Goal: Navigation & Orientation: Find specific page/section

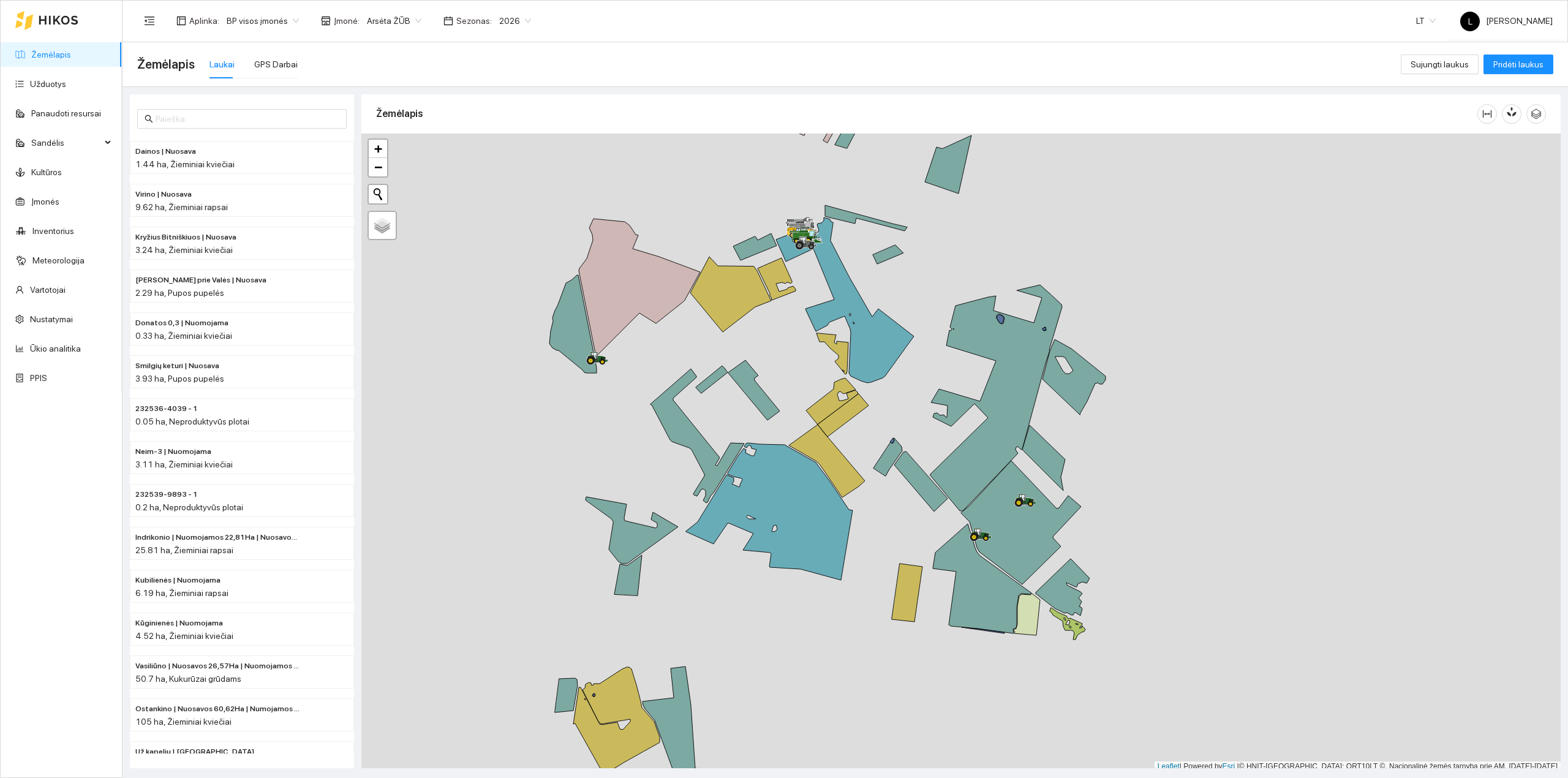
scroll to position [3, 0]
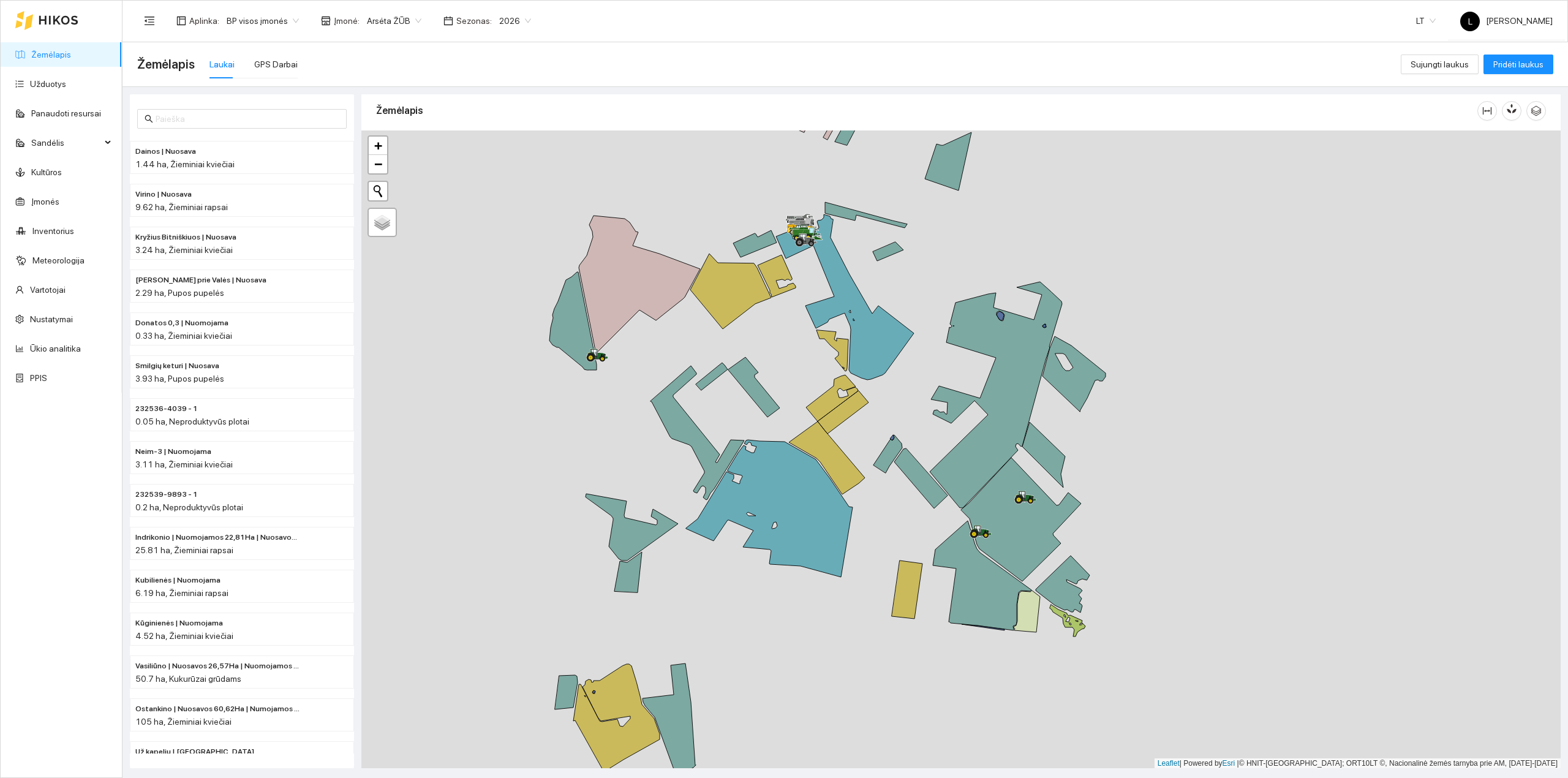
drag, startPoint x: 1032, startPoint y: 525, endPoint x: 942, endPoint y: 503, distance: 92.6
click at [942, 503] on div at bounding box center [960, 450] width 1199 height 638
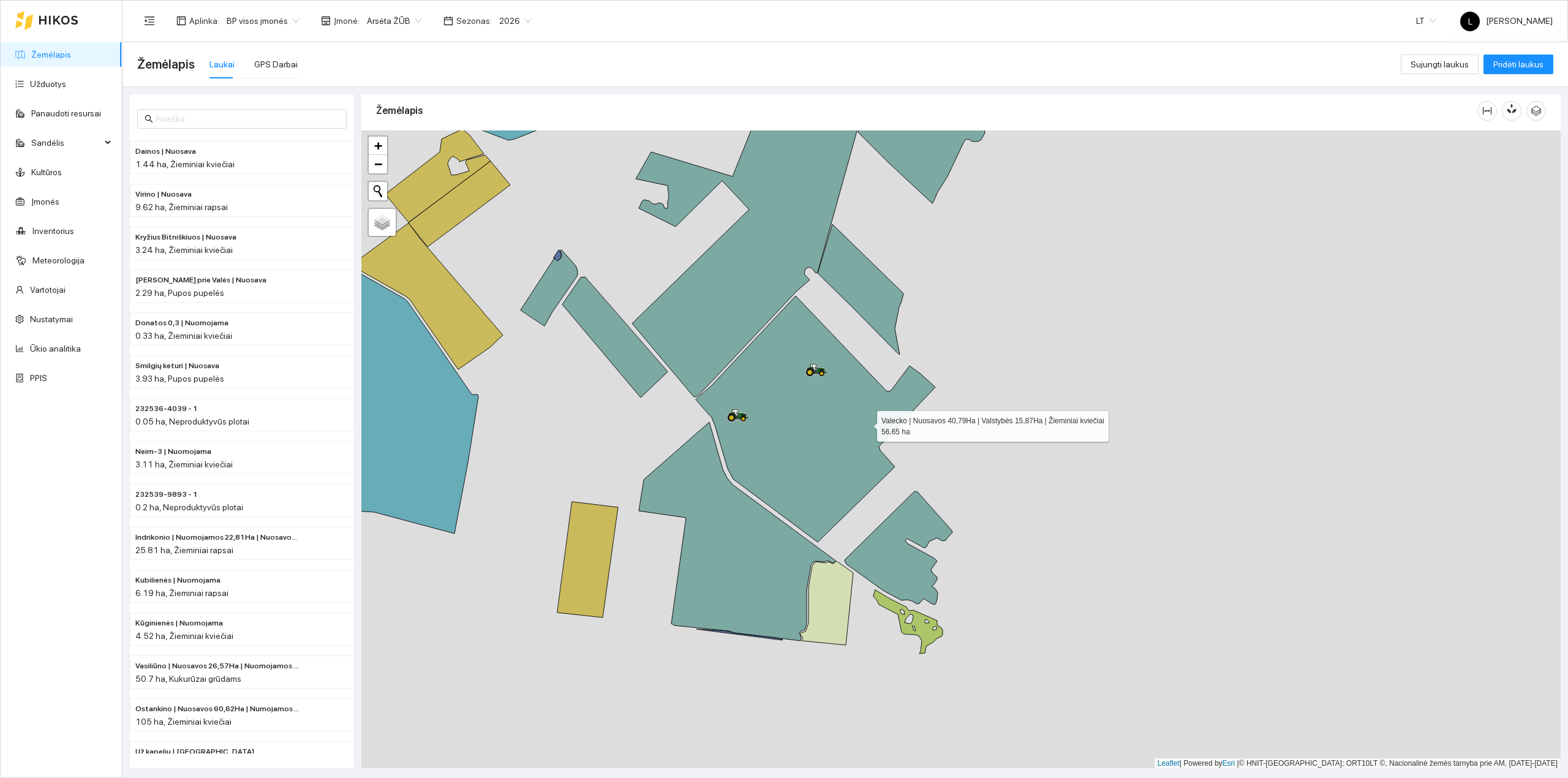
drag, startPoint x: 855, startPoint y: 447, endPoint x: 867, endPoint y: 419, distance: 30.5
click at [867, 419] on icon at bounding box center [815, 419] width 239 height 246
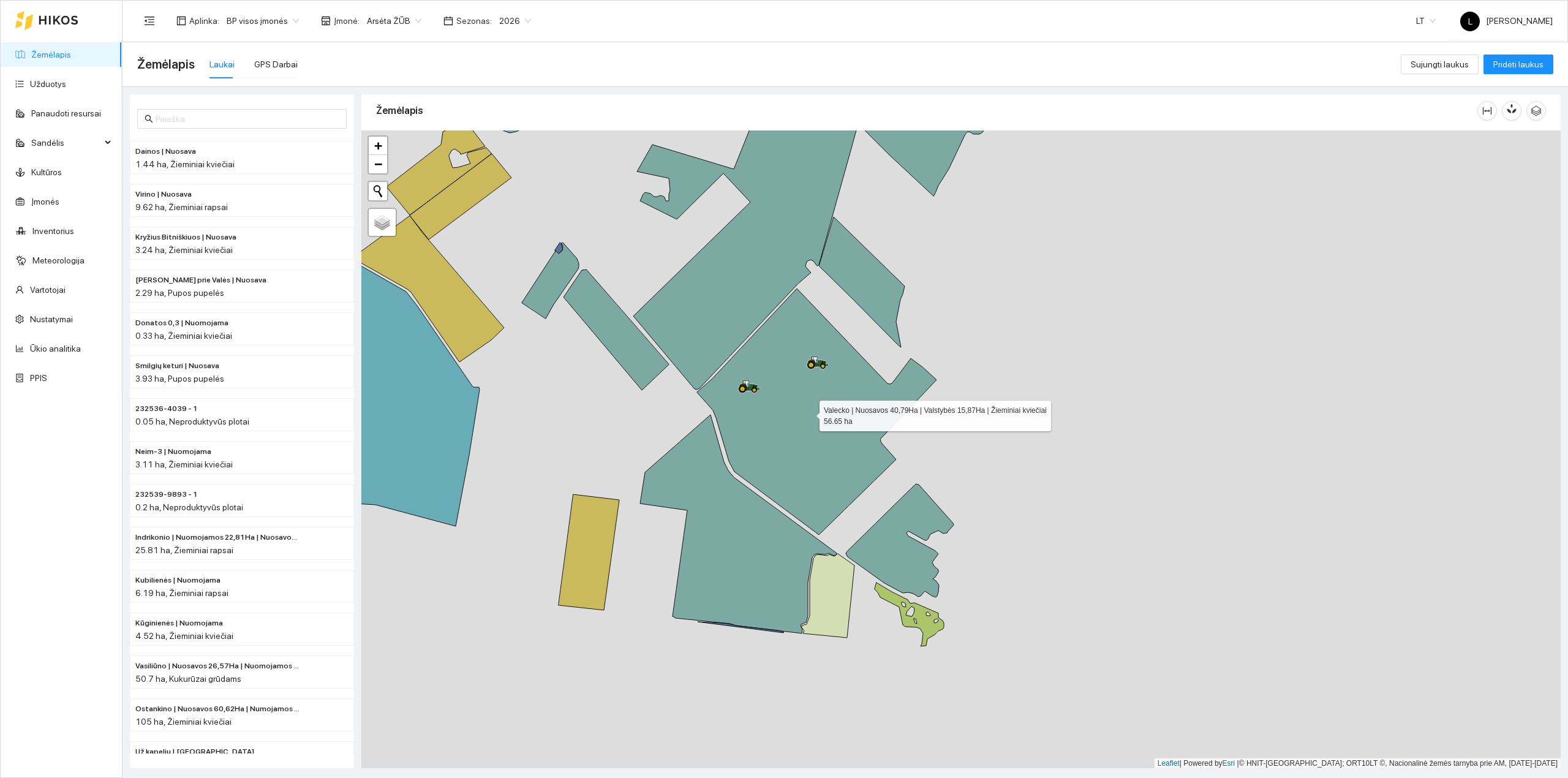
drag, startPoint x: 801, startPoint y: 457, endPoint x: 656, endPoint y: 392, distance: 158.9
click at [781, 428] on icon at bounding box center [816, 412] width 239 height 246
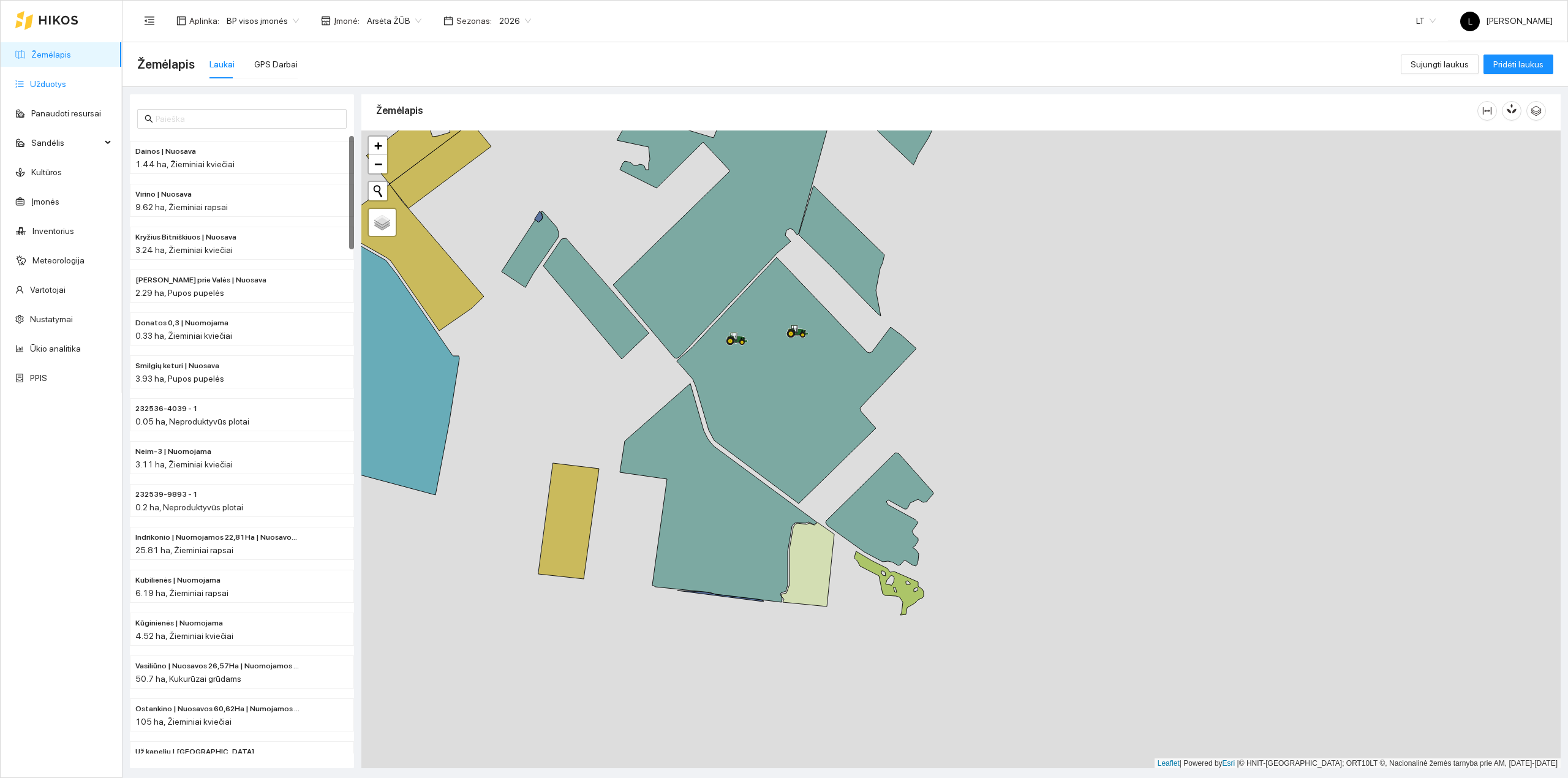
click at [41, 86] on link "Užduotys" at bounding box center [48, 83] width 36 height 10
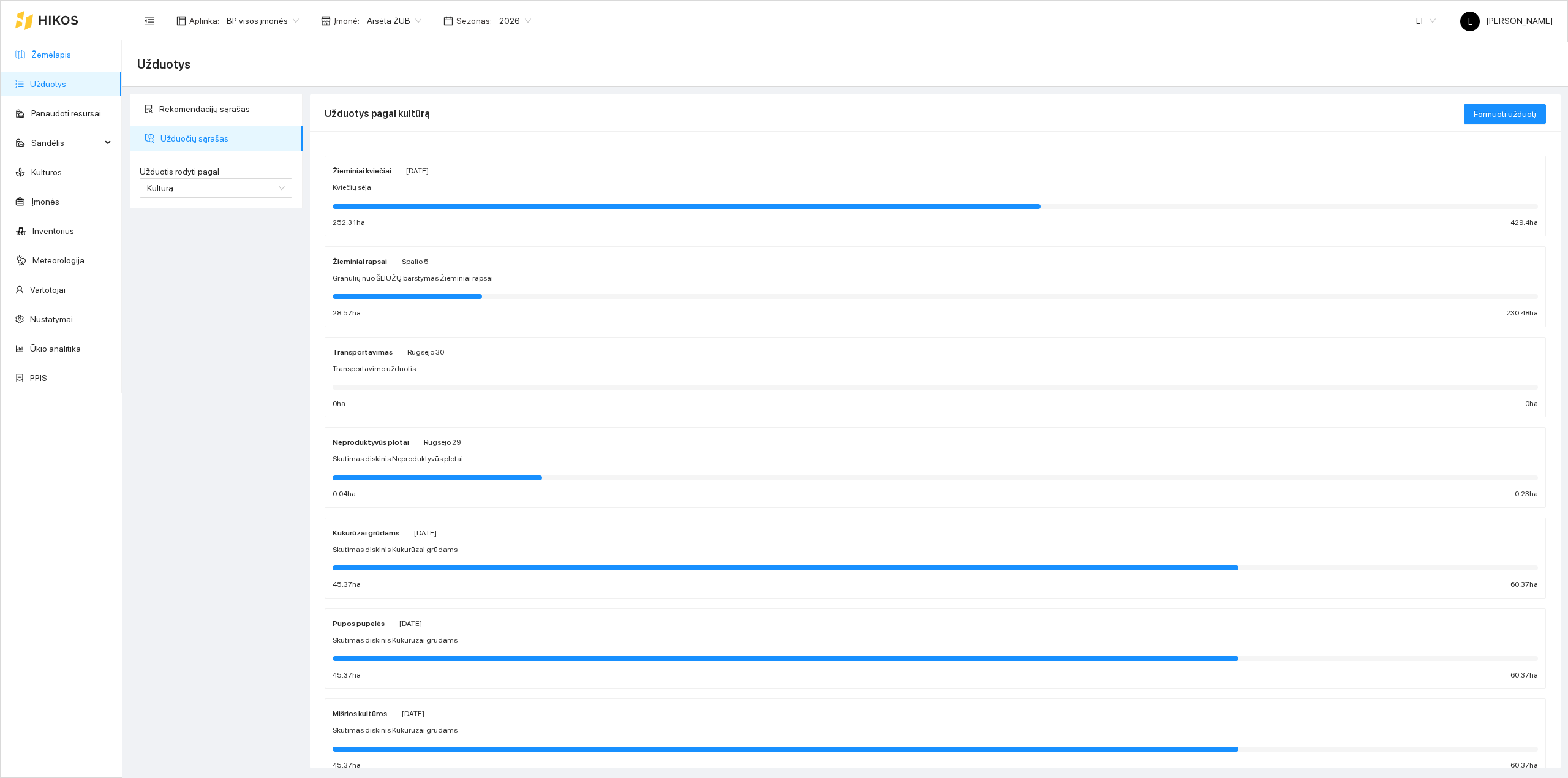
click at [67, 51] on link "Žemėlapis" at bounding box center [51, 54] width 40 height 10
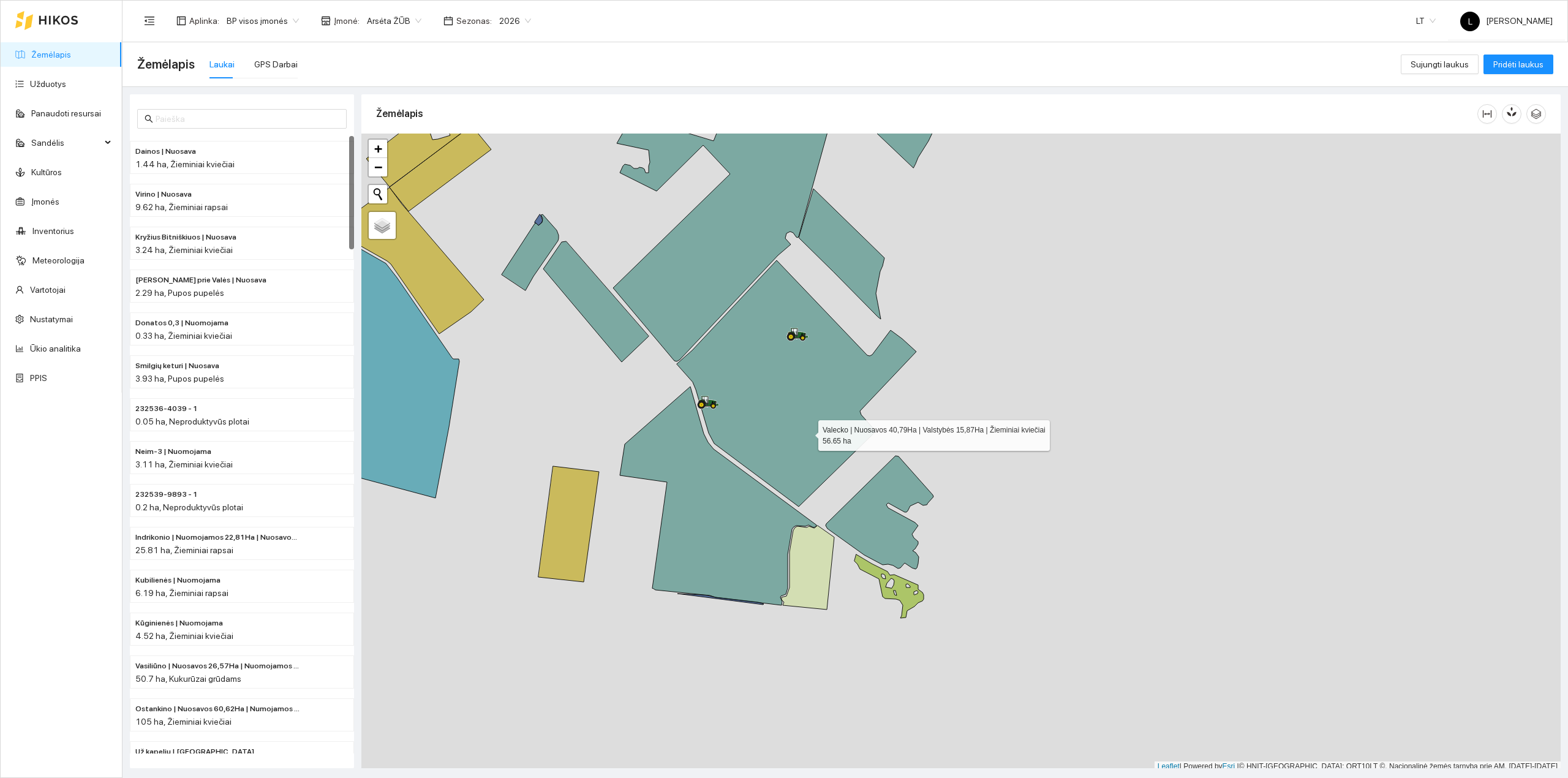
scroll to position [3, 0]
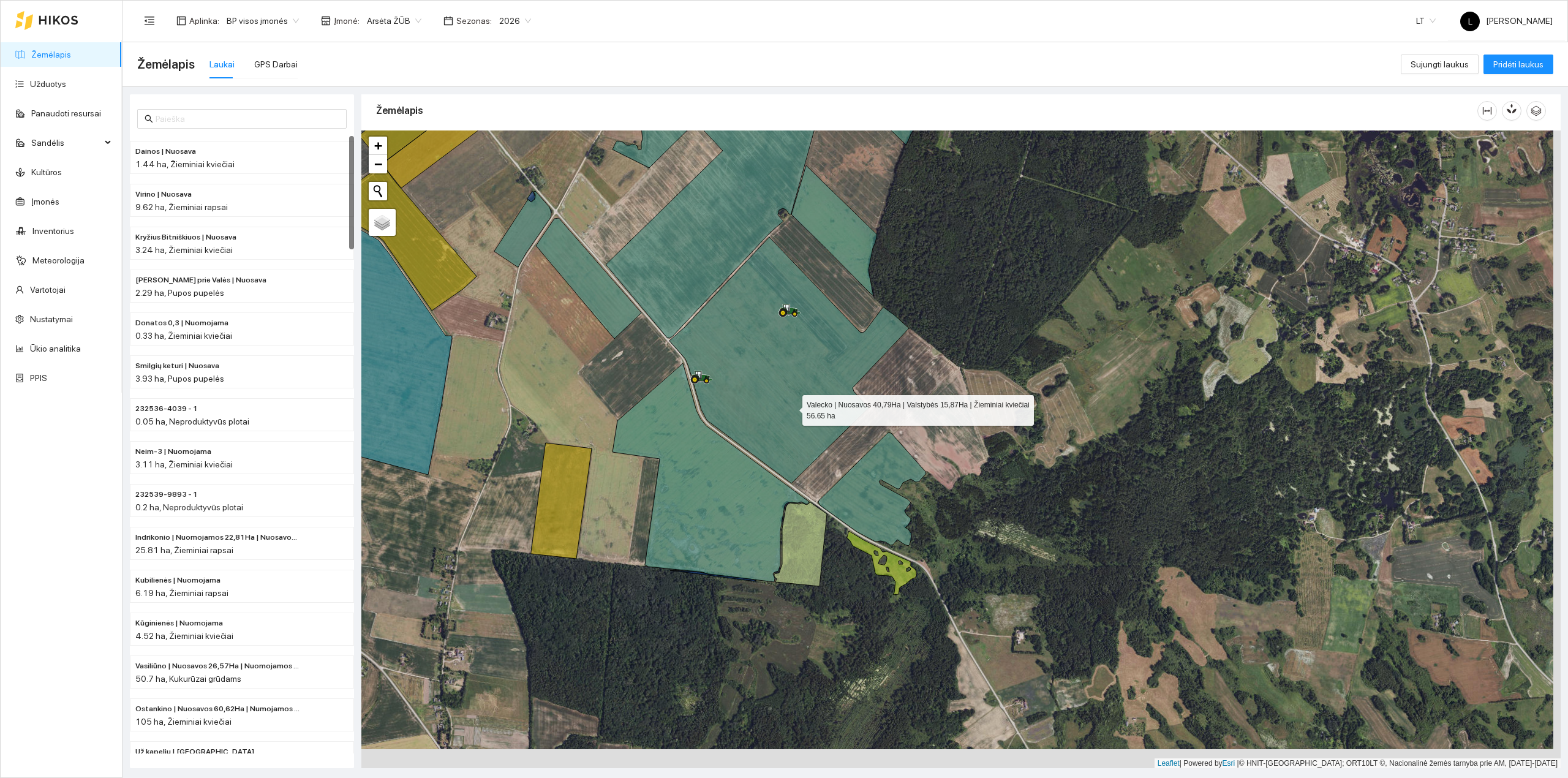
drag, startPoint x: 797, startPoint y: 420, endPoint x: 792, endPoint y: 410, distance: 11.2
click at [792, 410] on icon at bounding box center [789, 360] width 239 height 246
drag, startPoint x: 796, startPoint y: 405, endPoint x: 809, endPoint y: 462, distance: 58.5
click at [810, 466] on icon at bounding box center [789, 360] width 239 height 246
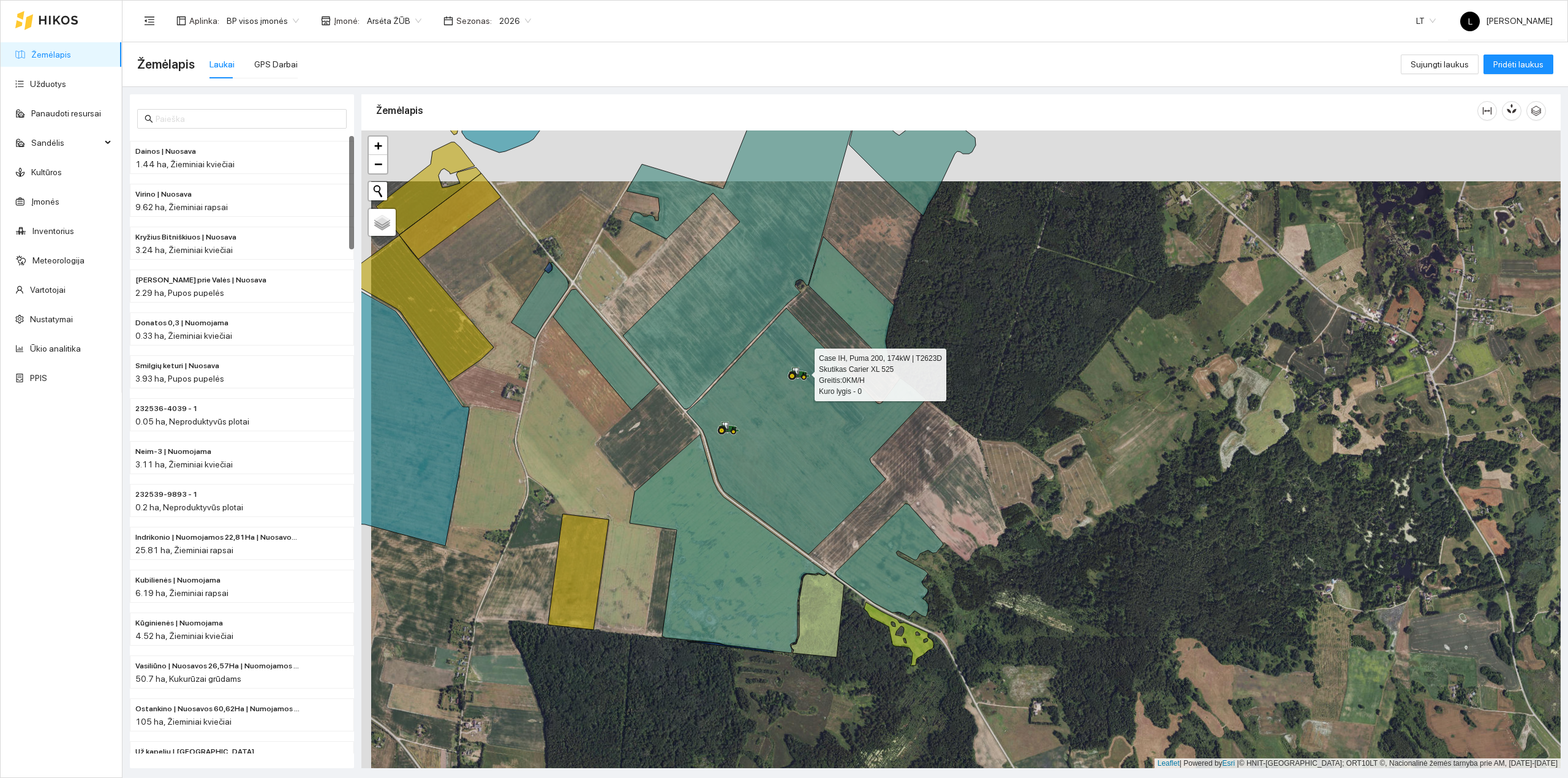
click at [795, 395] on div at bounding box center [792, 379] width 8 height 30
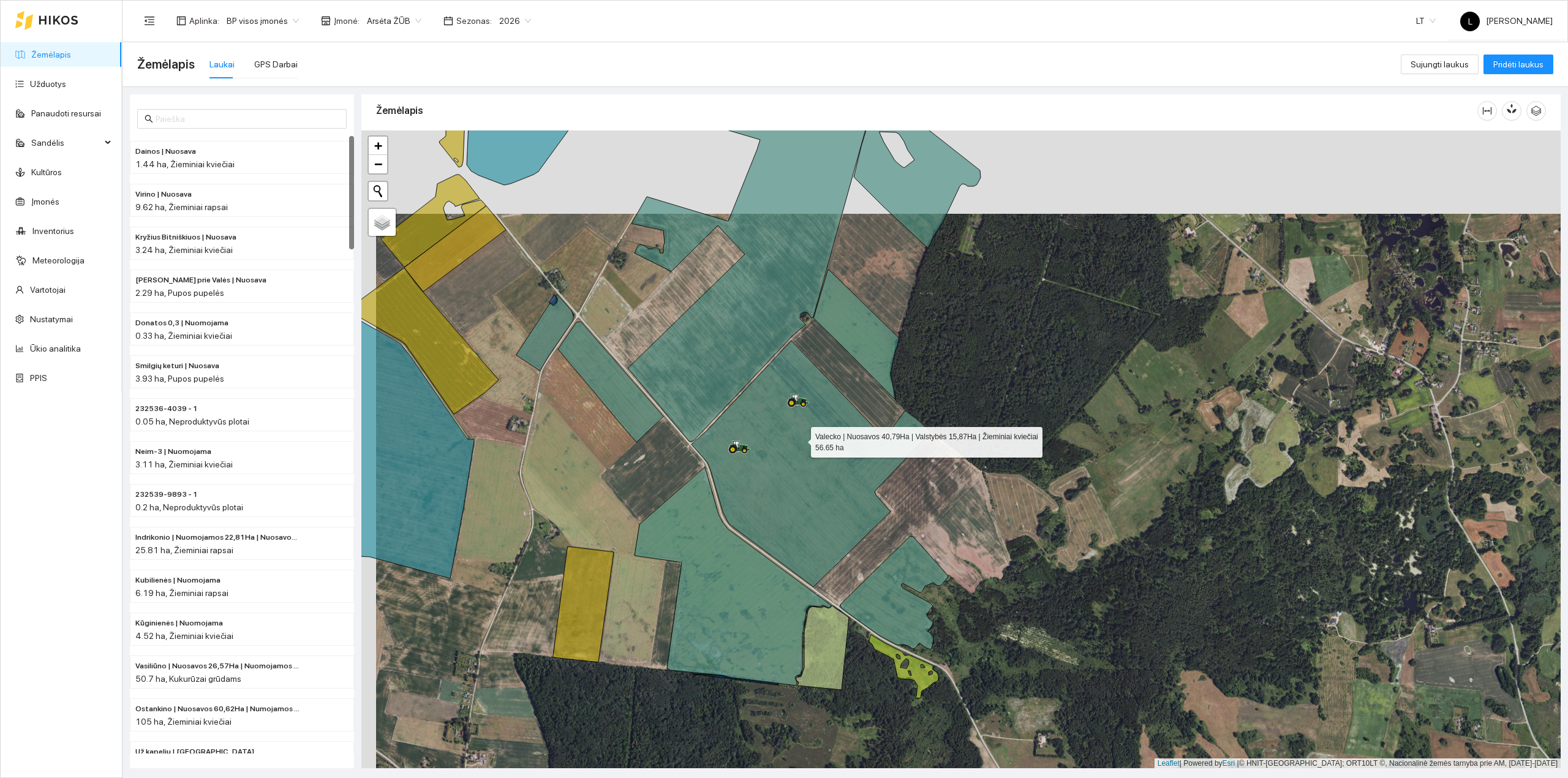
click at [801, 456] on icon at bounding box center [811, 464] width 239 height 246
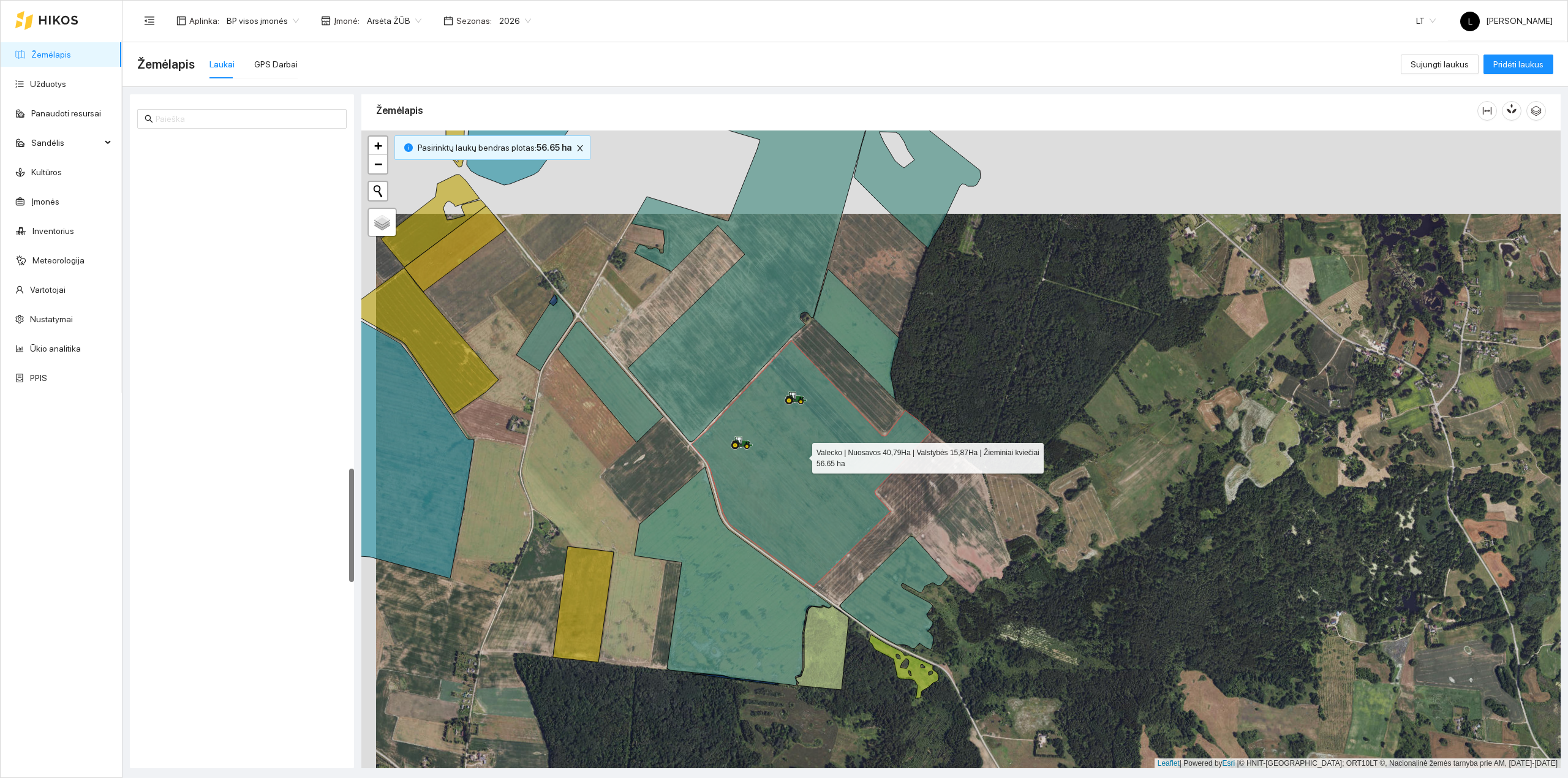
scroll to position [1808, 0]
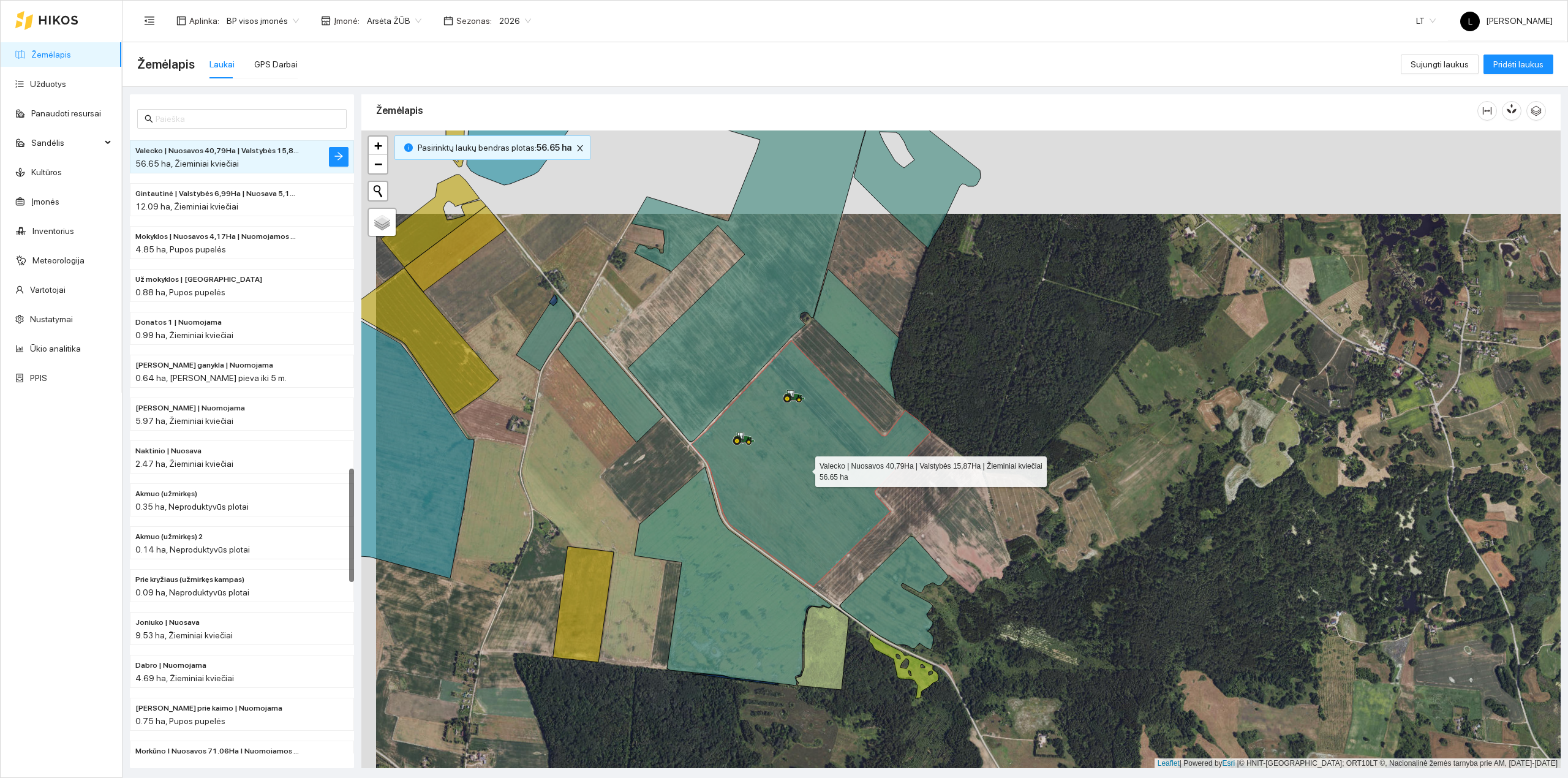
click at [804, 470] on icon at bounding box center [811, 464] width 239 height 246
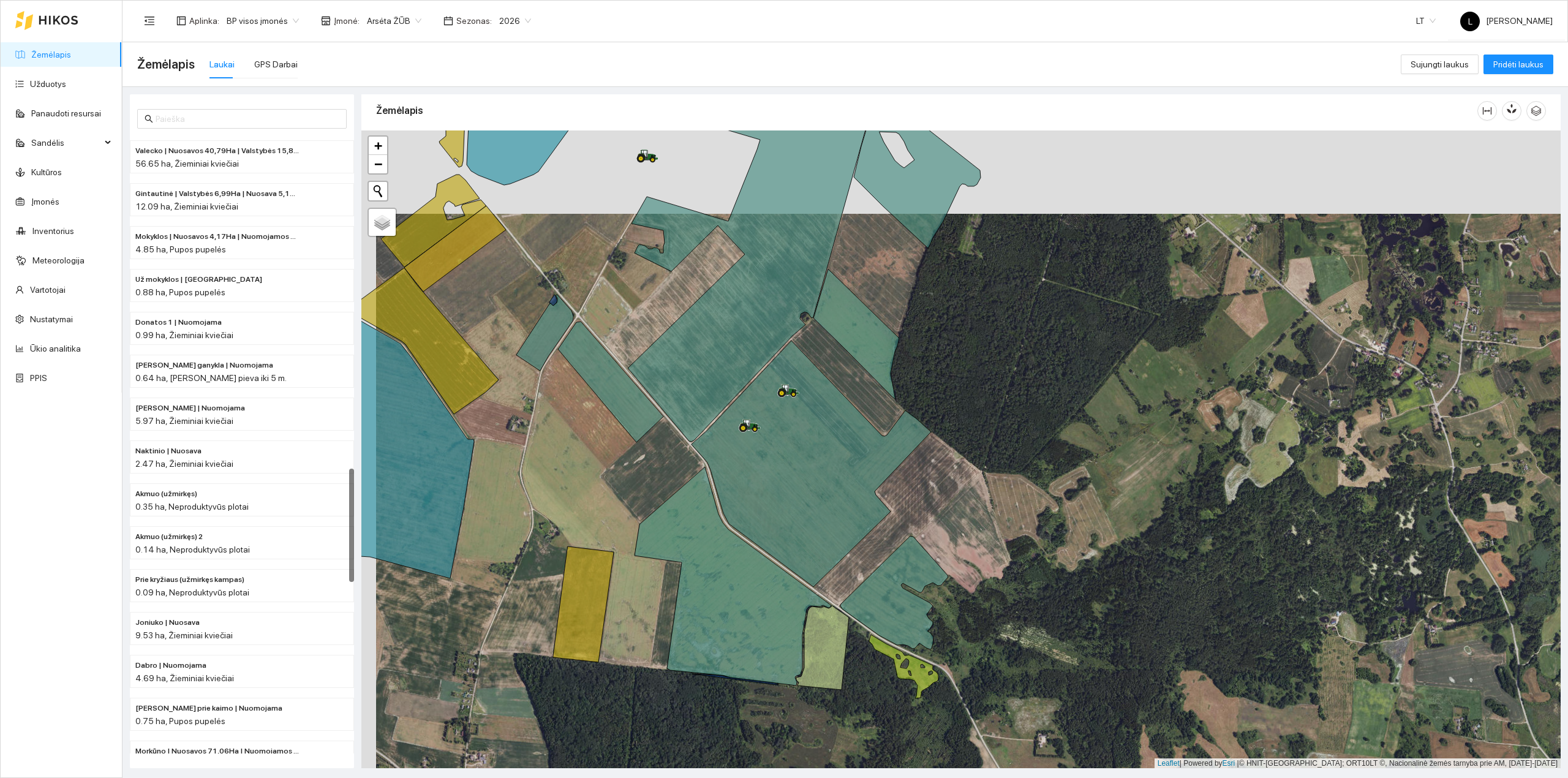
drag, startPoint x: 1005, startPoint y: 471, endPoint x: 988, endPoint y: 475, distance: 17.5
click at [1005, 473] on div at bounding box center [960, 450] width 1199 height 638
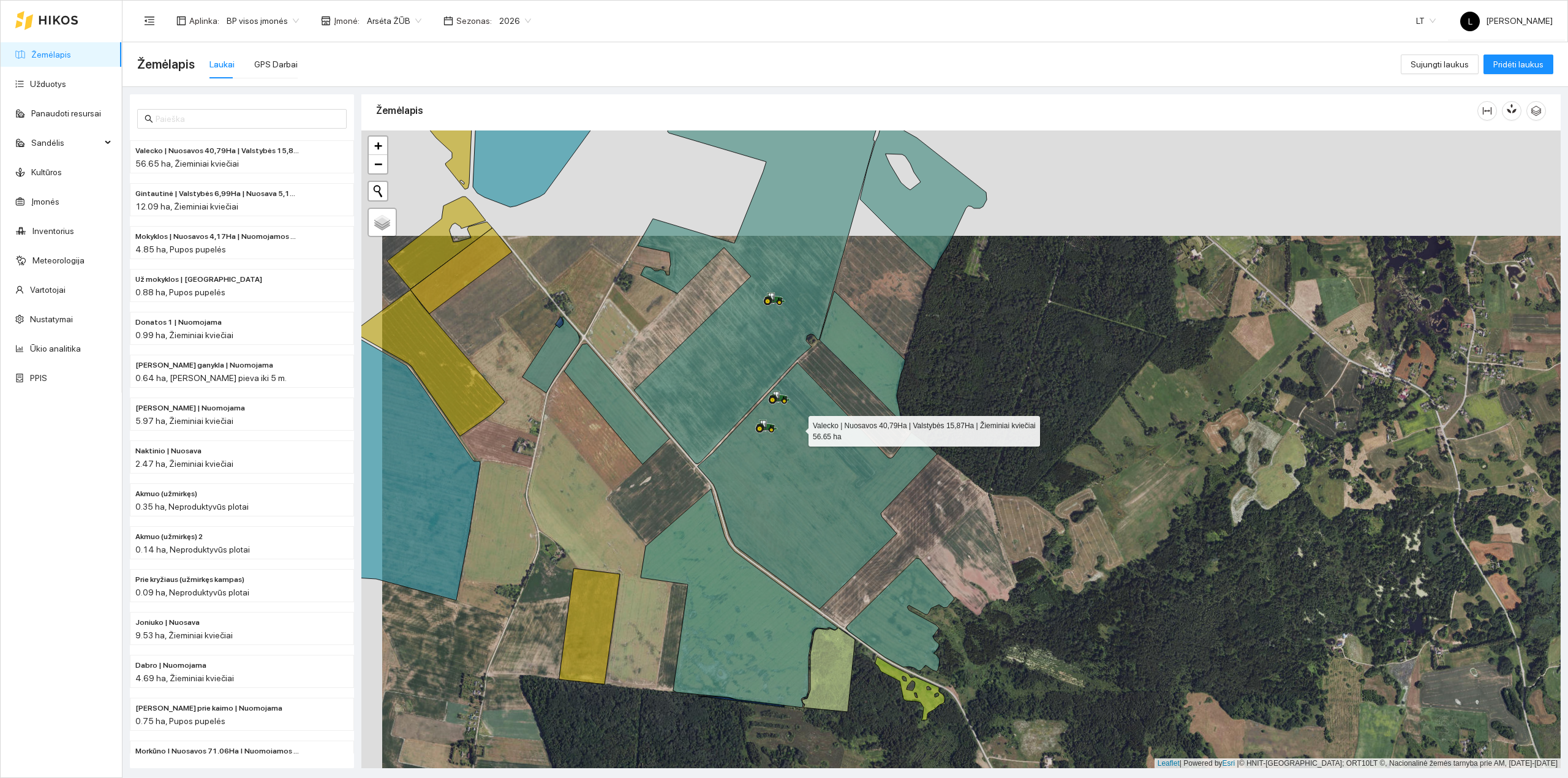
drag, startPoint x: 790, startPoint y: 407, endPoint x: 796, endPoint y: 429, distance: 22.8
click at [796, 429] on icon at bounding box center [817, 485] width 239 height 246
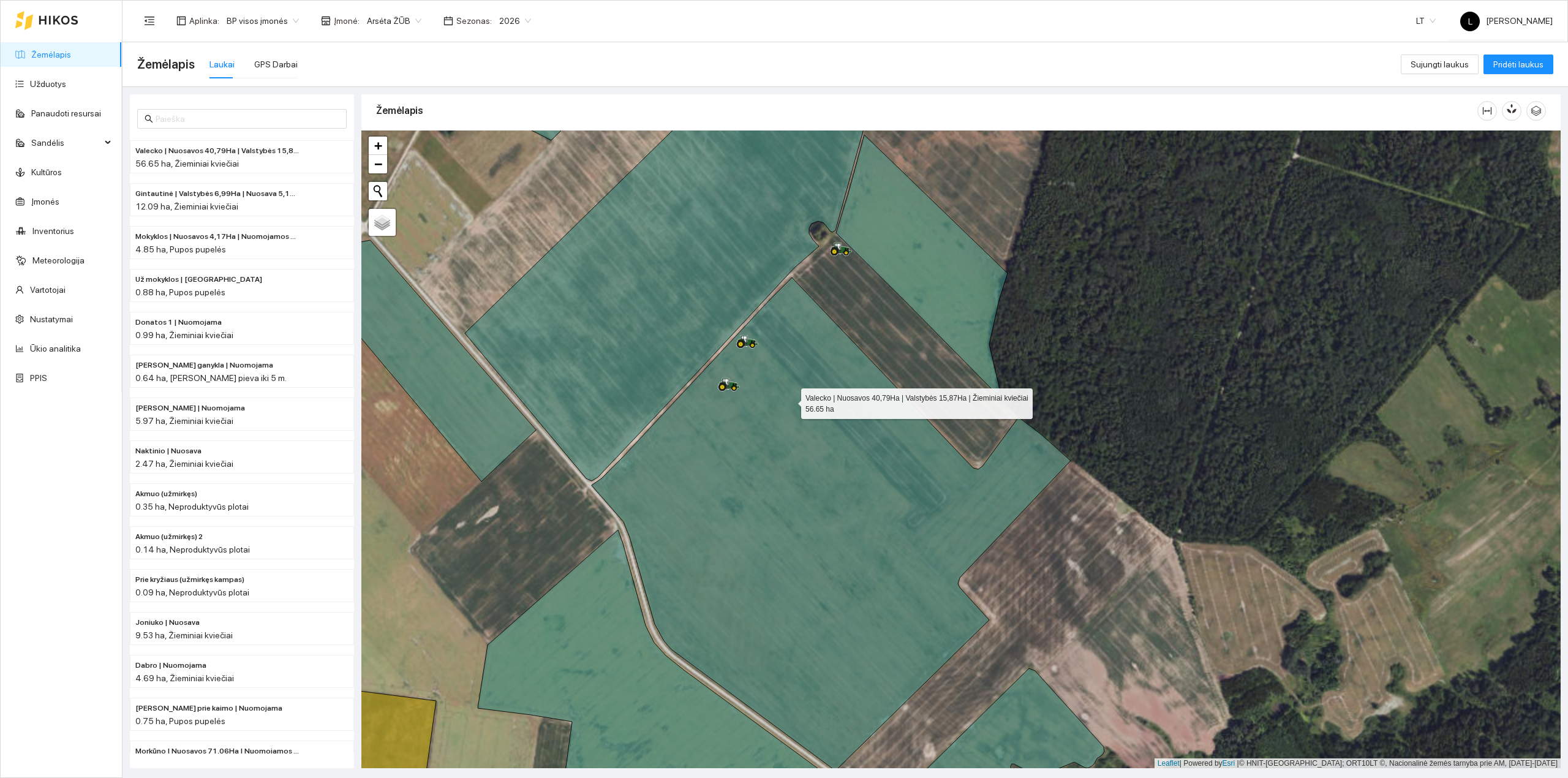
drag, startPoint x: 795, startPoint y: 416, endPoint x: 780, endPoint y: 368, distance: 50.3
click at [782, 374] on icon at bounding box center [831, 524] width 479 height 493
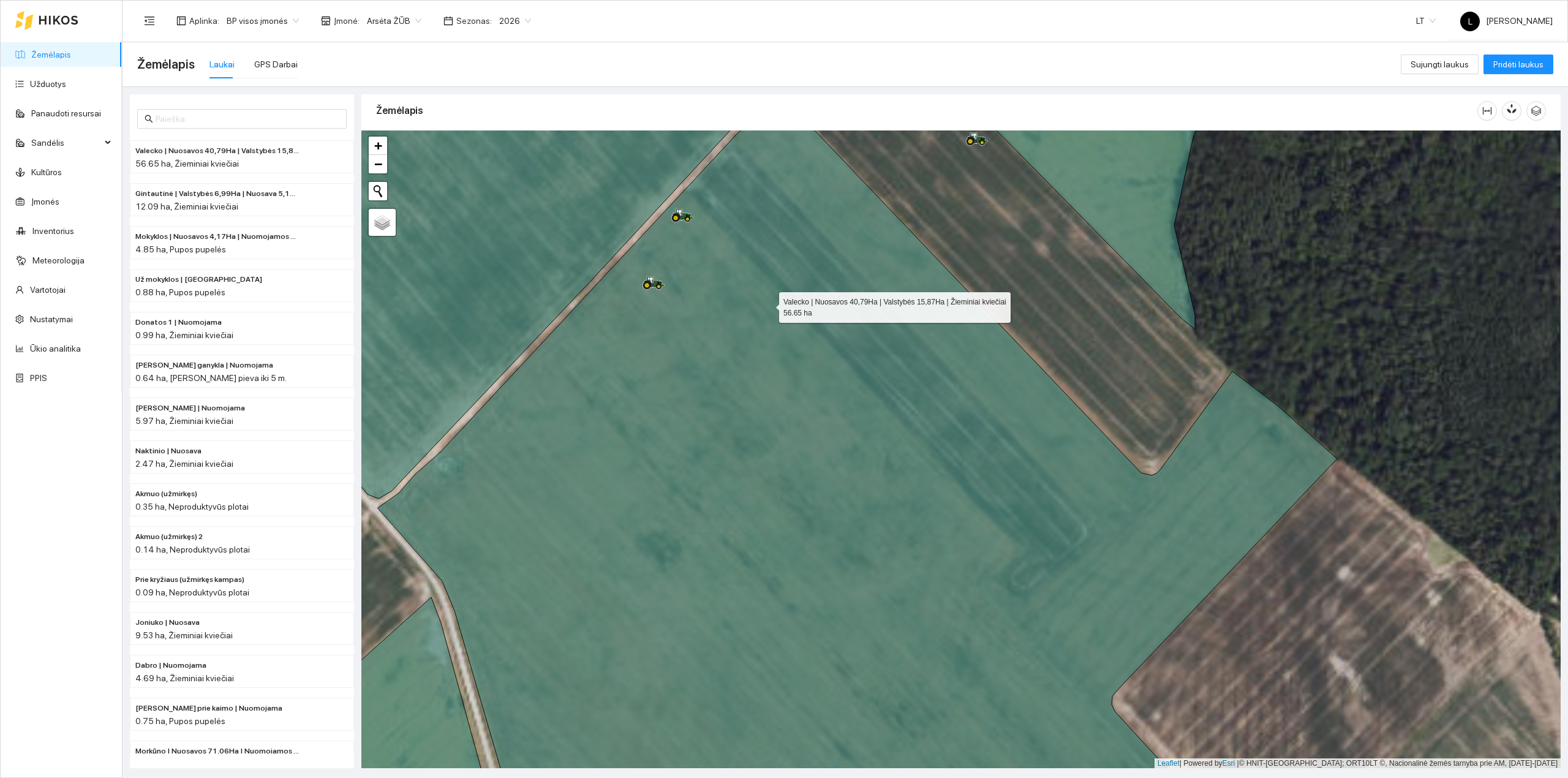
drag, startPoint x: 772, startPoint y: 314, endPoint x: 787, endPoint y: 366, distance: 54.1
click at [787, 366] on icon at bounding box center [857, 463] width 959 height 742
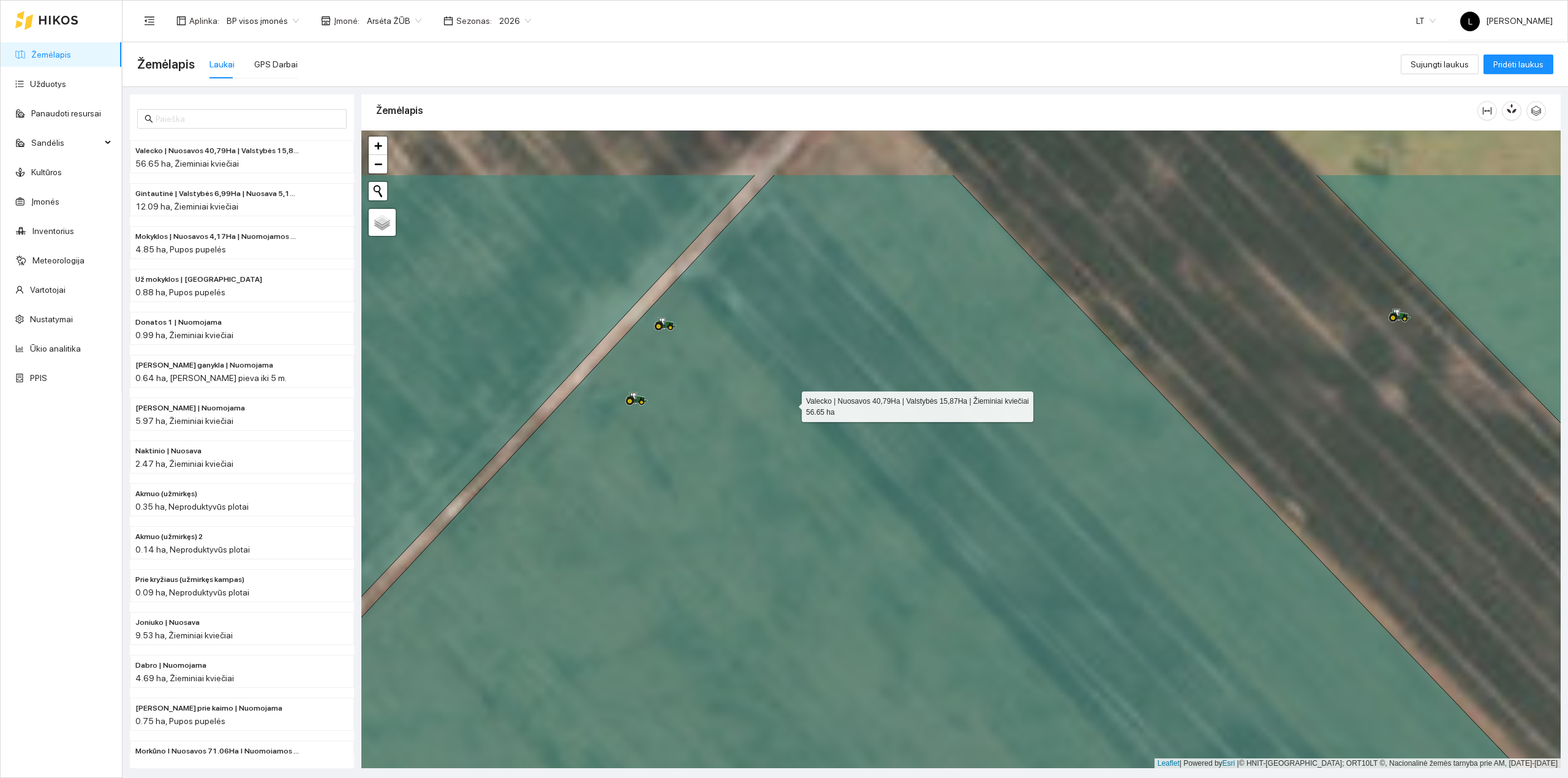
drag, startPoint x: 789, startPoint y: 400, endPoint x: 782, endPoint y: 397, distance: 7.6
click at [790, 402] on icon at bounding box center [1003, 558] width 1441 height 768
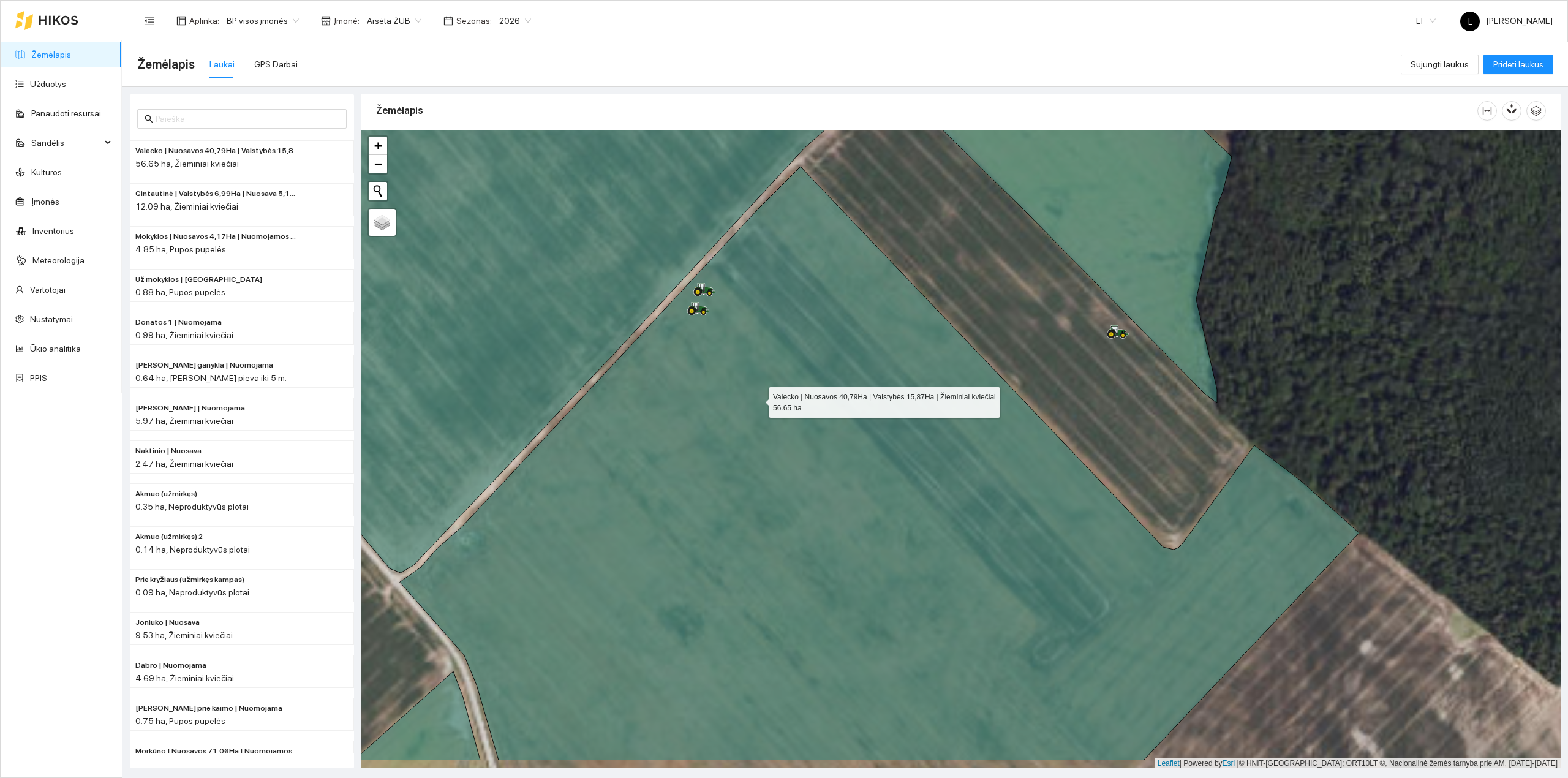
drag, startPoint x: 778, startPoint y: 477, endPoint x: 1023, endPoint y: 603, distance: 275.5
click at [758, 400] on icon at bounding box center [879, 463] width 959 height 593
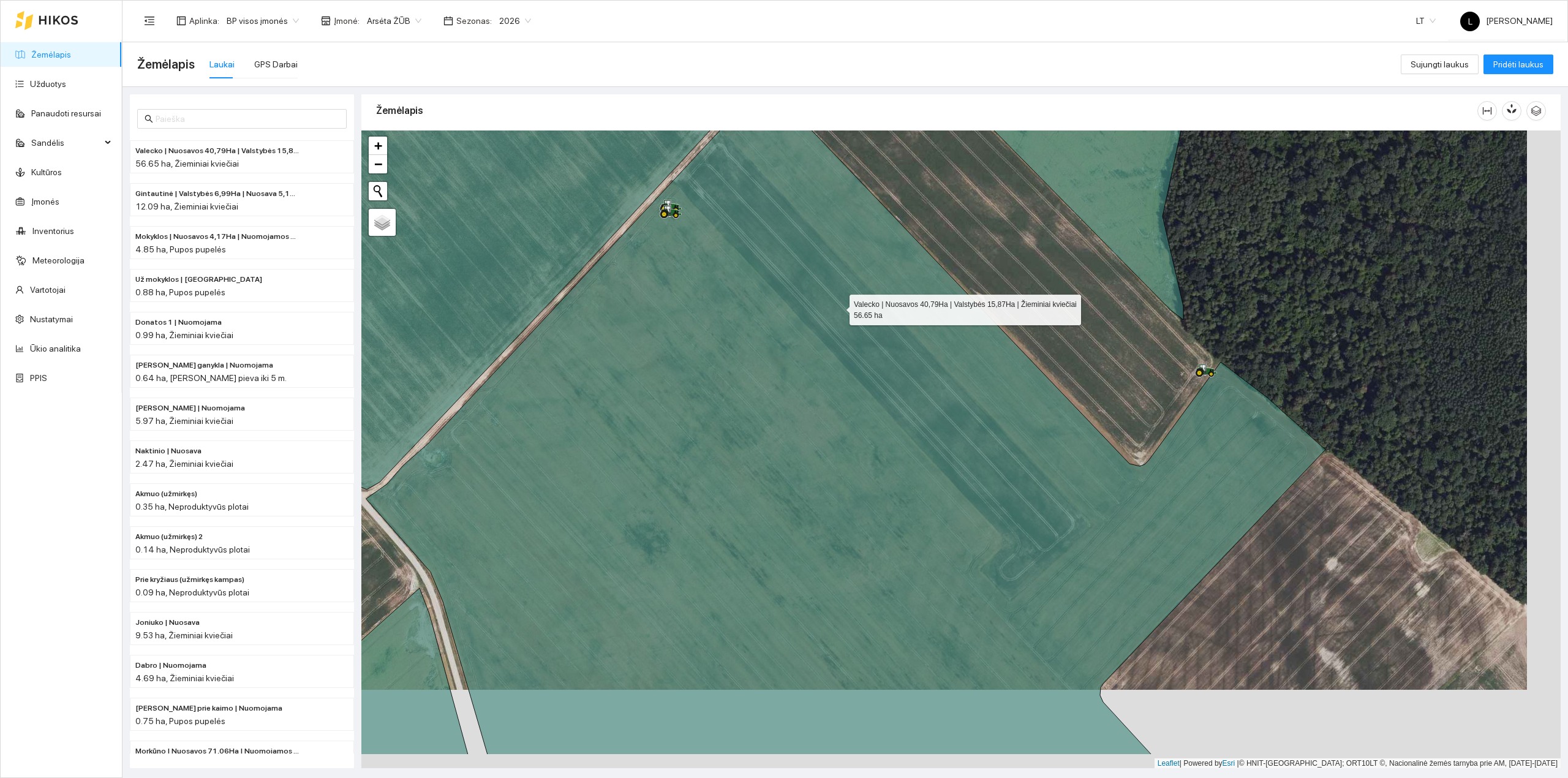
drag, startPoint x: 872, startPoint y: 388, endPoint x: 839, endPoint y: 308, distance: 86.5
click at [839, 308] on icon at bounding box center [846, 419] width 959 height 671
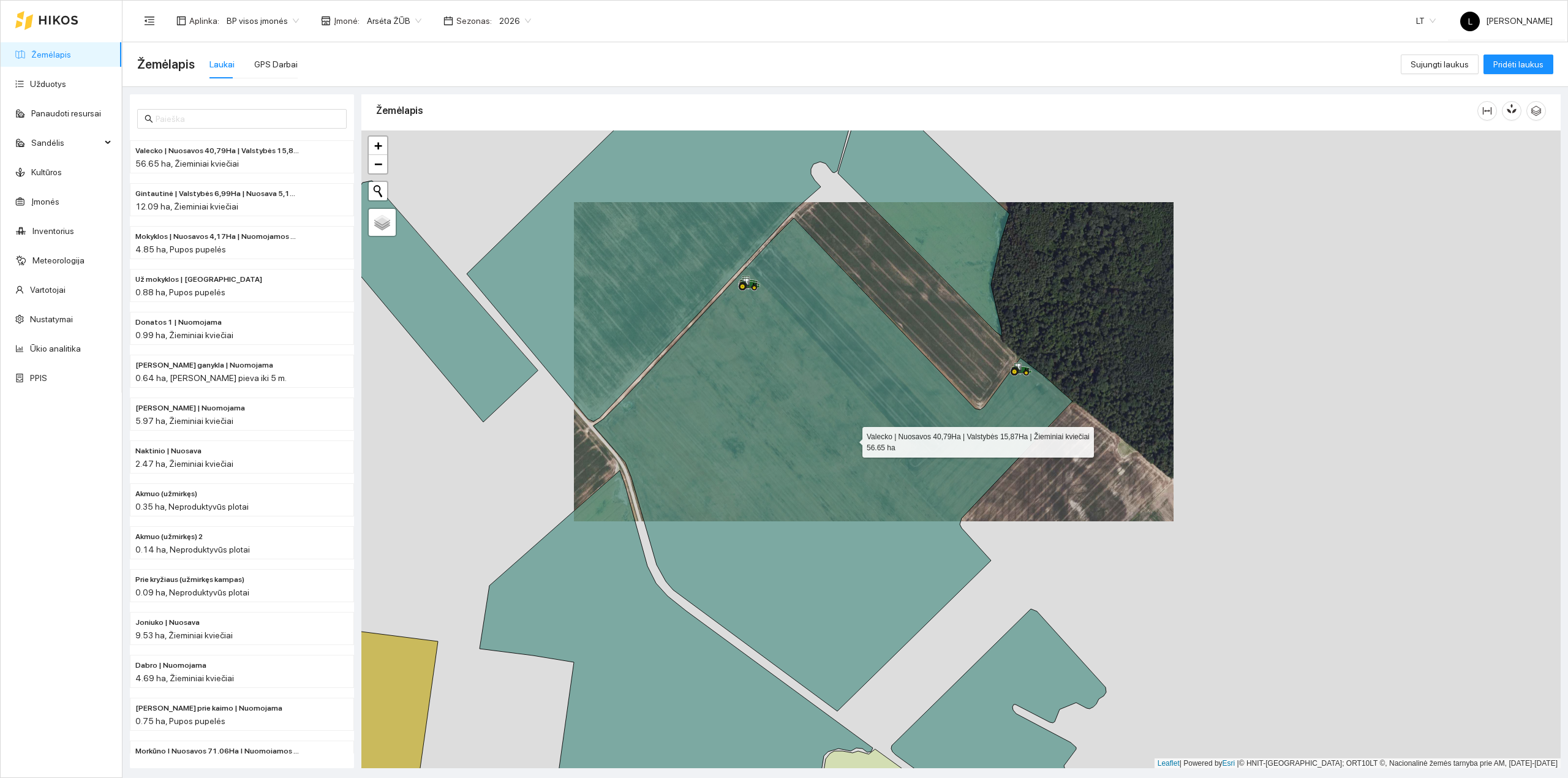
drag, startPoint x: 860, startPoint y: 458, endPoint x: 846, endPoint y: 414, distance: 46.2
click at [846, 414] on icon at bounding box center [833, 465] width 479 height 493
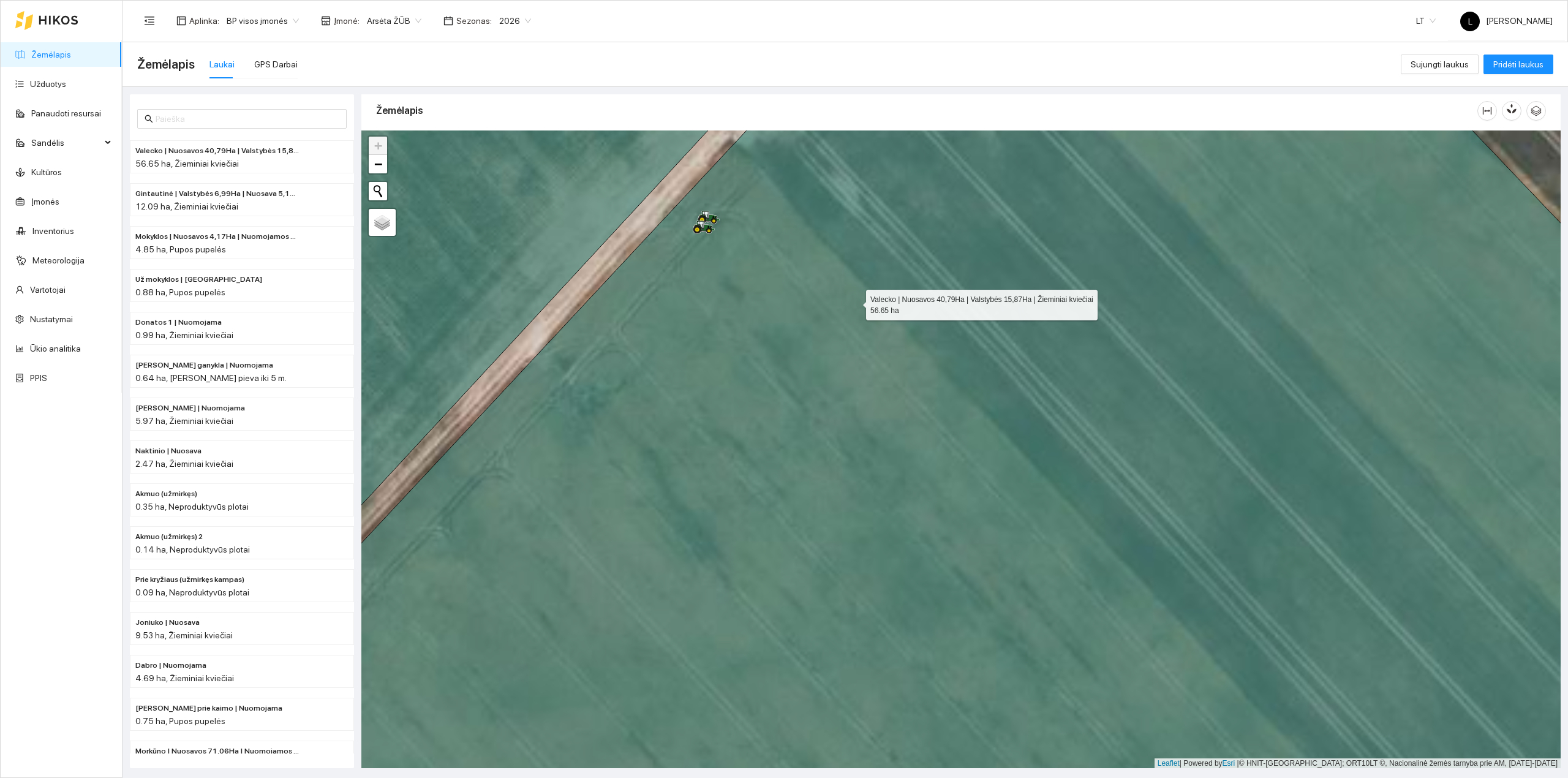
drag, startPoint x: 861, startPoint y: 312, endPoint x: 816, endPoint y: 287, distance: 51.5
click at [814, 245] on icon at bounding box center [950, 433] width 1441 height 768
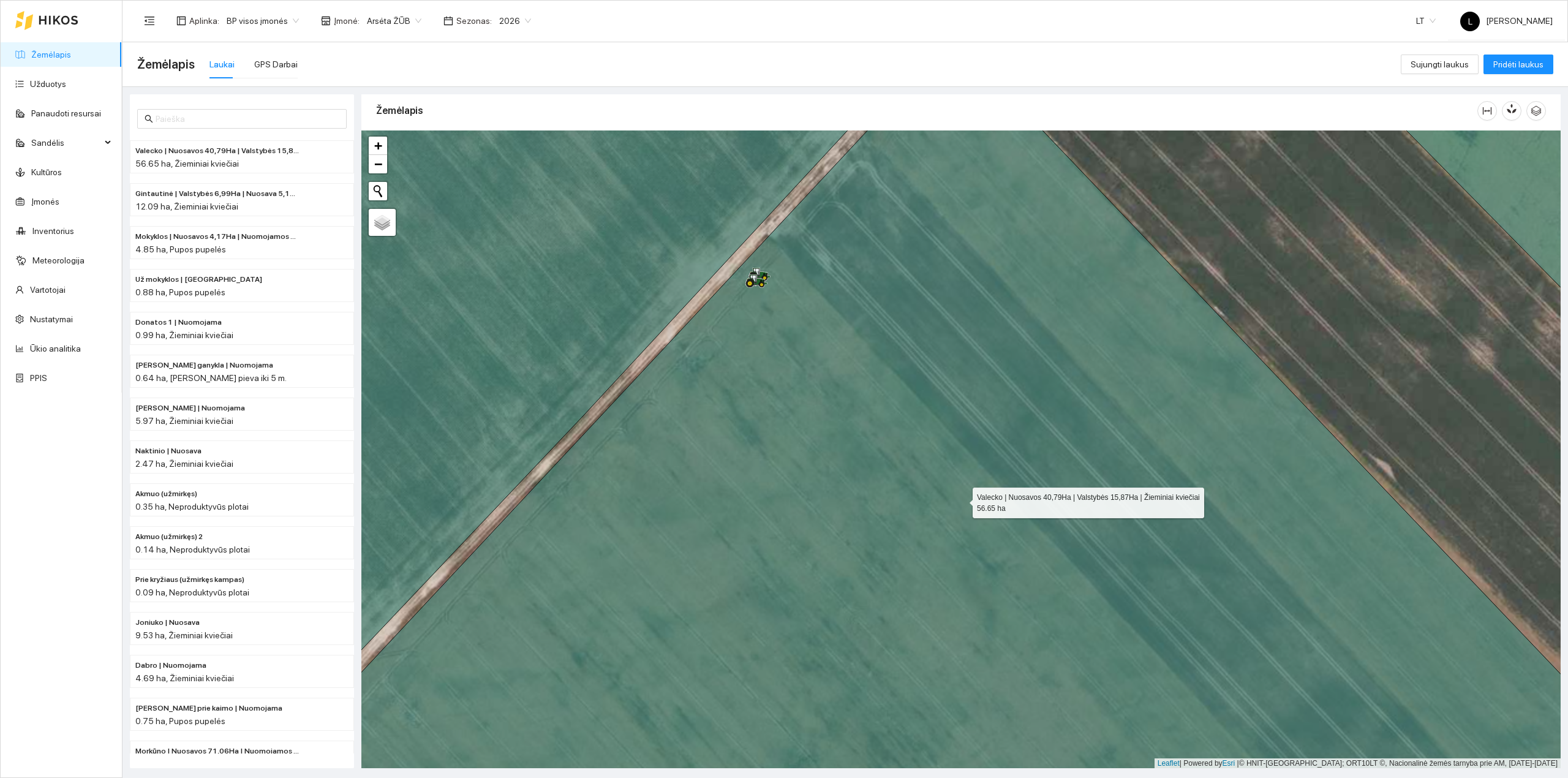
drag, startPoint x: 962, startPoint y: 500, endPoint x: 855, endPoint y: 362, distance: 174.6
click at [855, 362] on icon at bounding box center [961, 450] width 1441 height 768
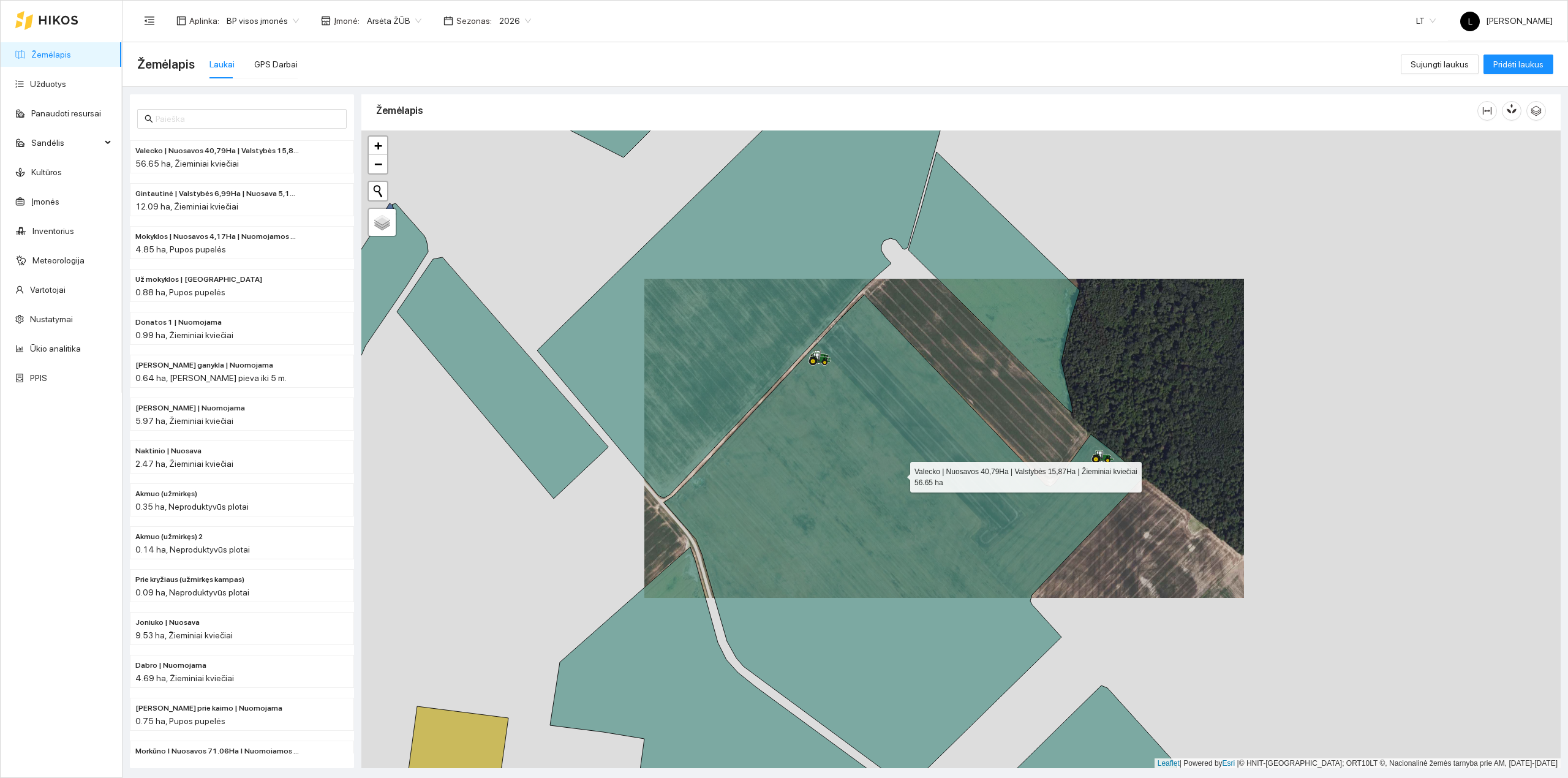
drag, startPoint x: 903, startPoint y: 480, endPoint x: 864, endPoint y: 395, distance: 93.5
click at [861, 392] on icon at bounding box center [903, 541] width 479 height 493
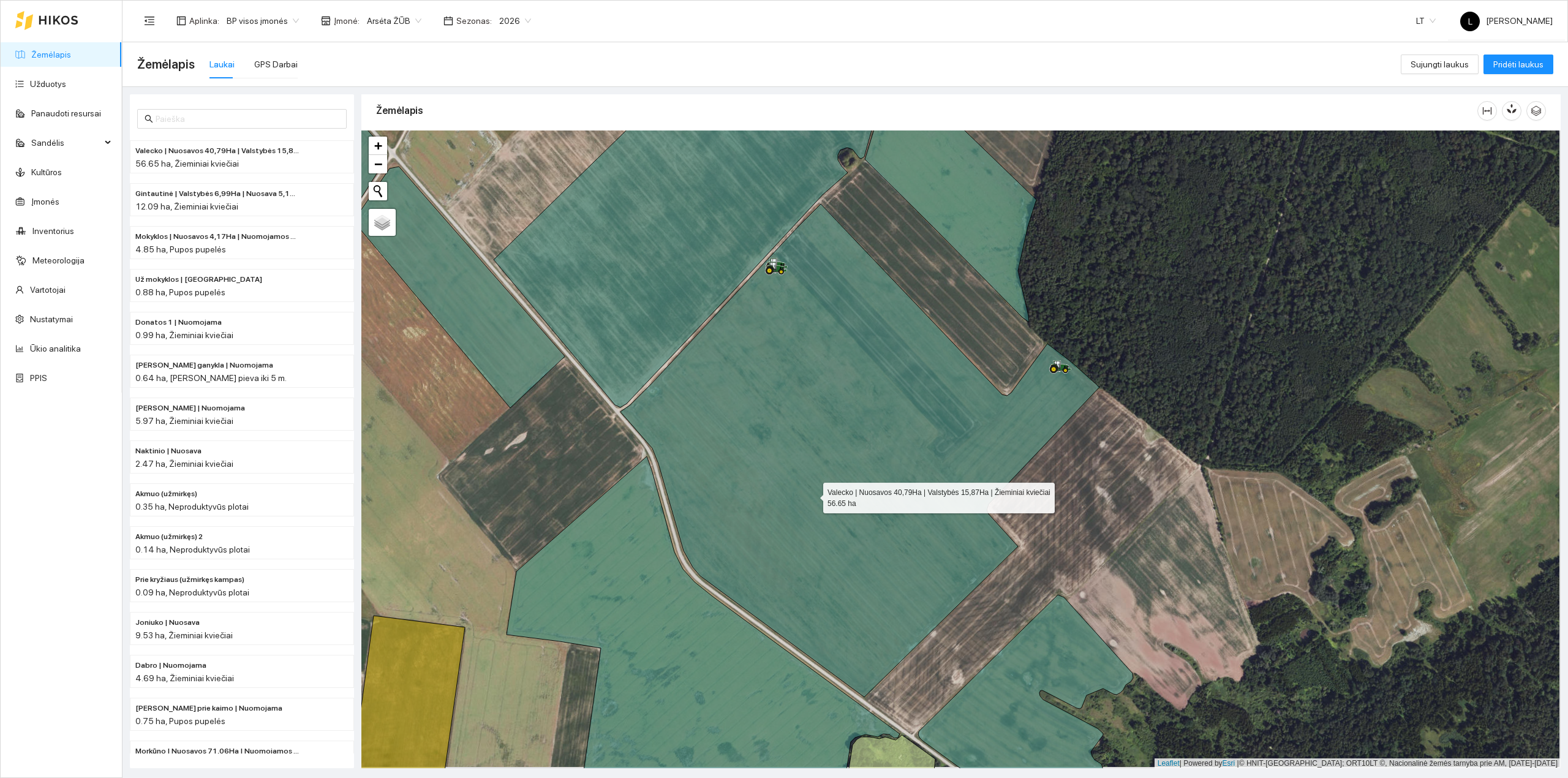
drag, startPoint x: 814, startPoint y: 498, endPoint x: 763, endPoint y: 442, distance: 75.7
click at [765, 442] on icon at bounding box center [860, 450] width 479 height 493
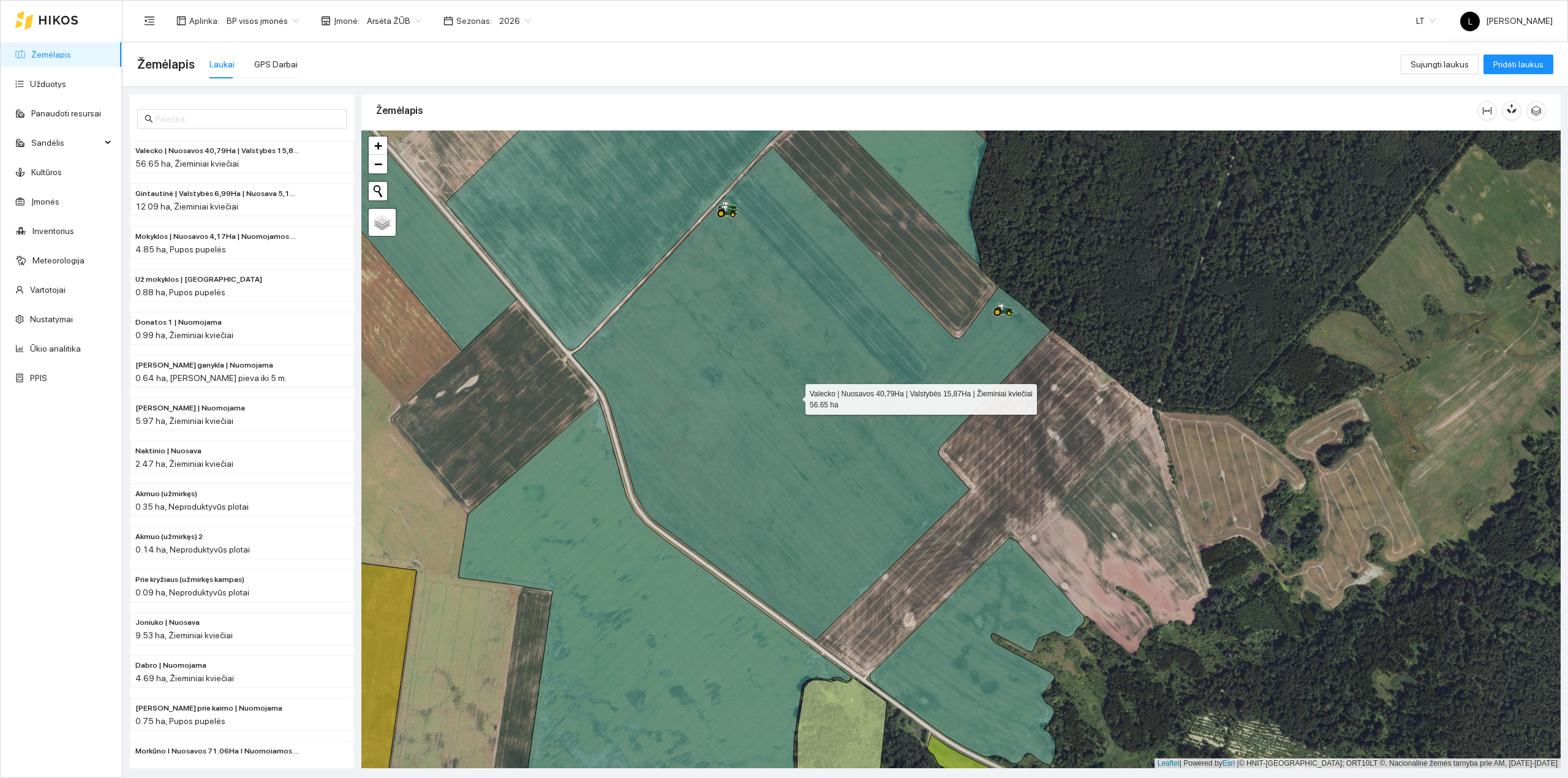
drag, startPoint x: 756, startPoint y: 360, endPoint x: 785, endPoint y: 164, distance: 198.1
click at [785, 164] on icon at bounding box center [811, 393] width 479 height 493
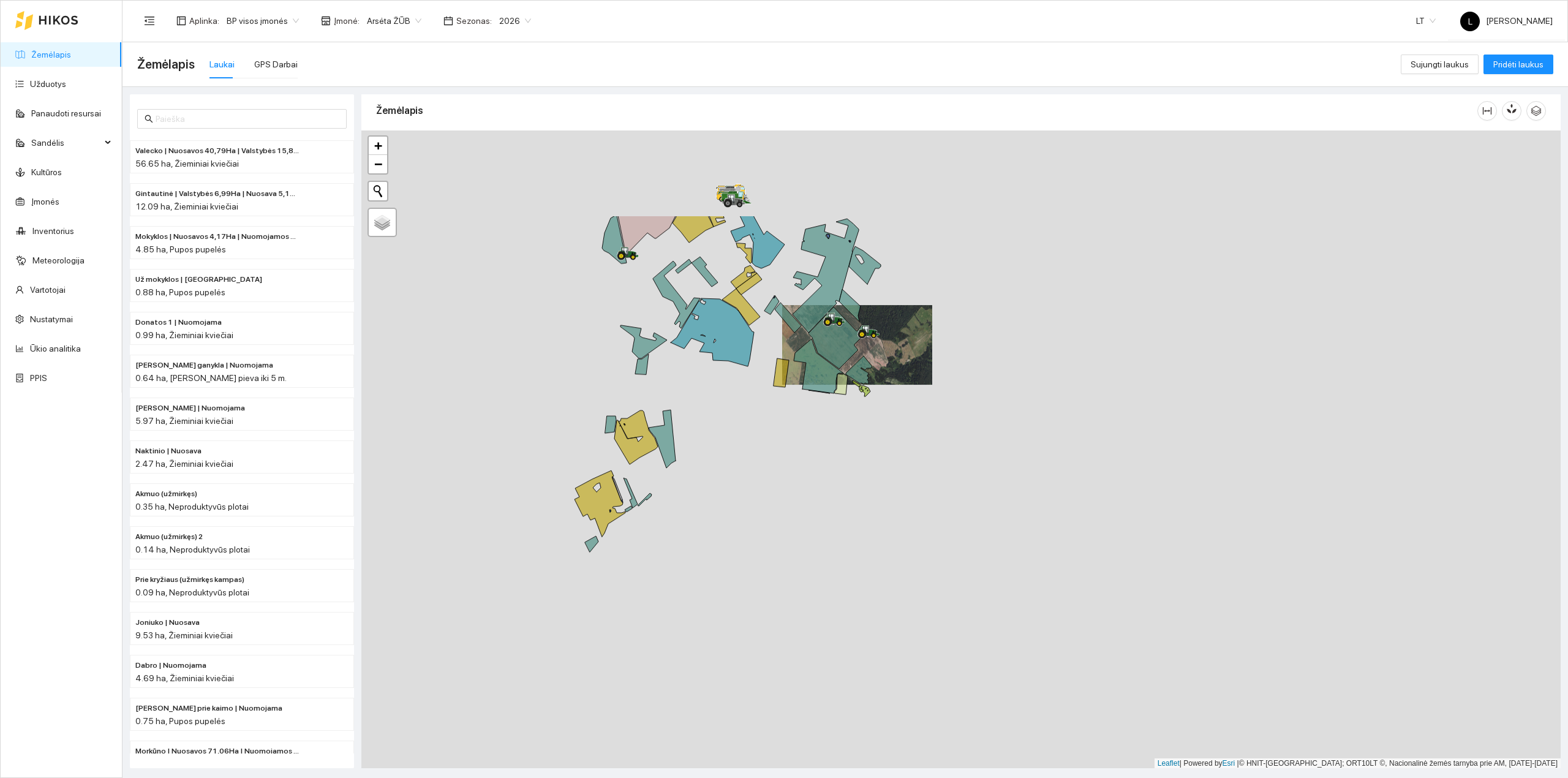
drag, startPoint x: 819, startPoint y: 334, endPoint x: 866, endPoint y: 520, distance: 191.8
click at [868, 513] on div at bounding box center [960, 450] width 1199 height 638
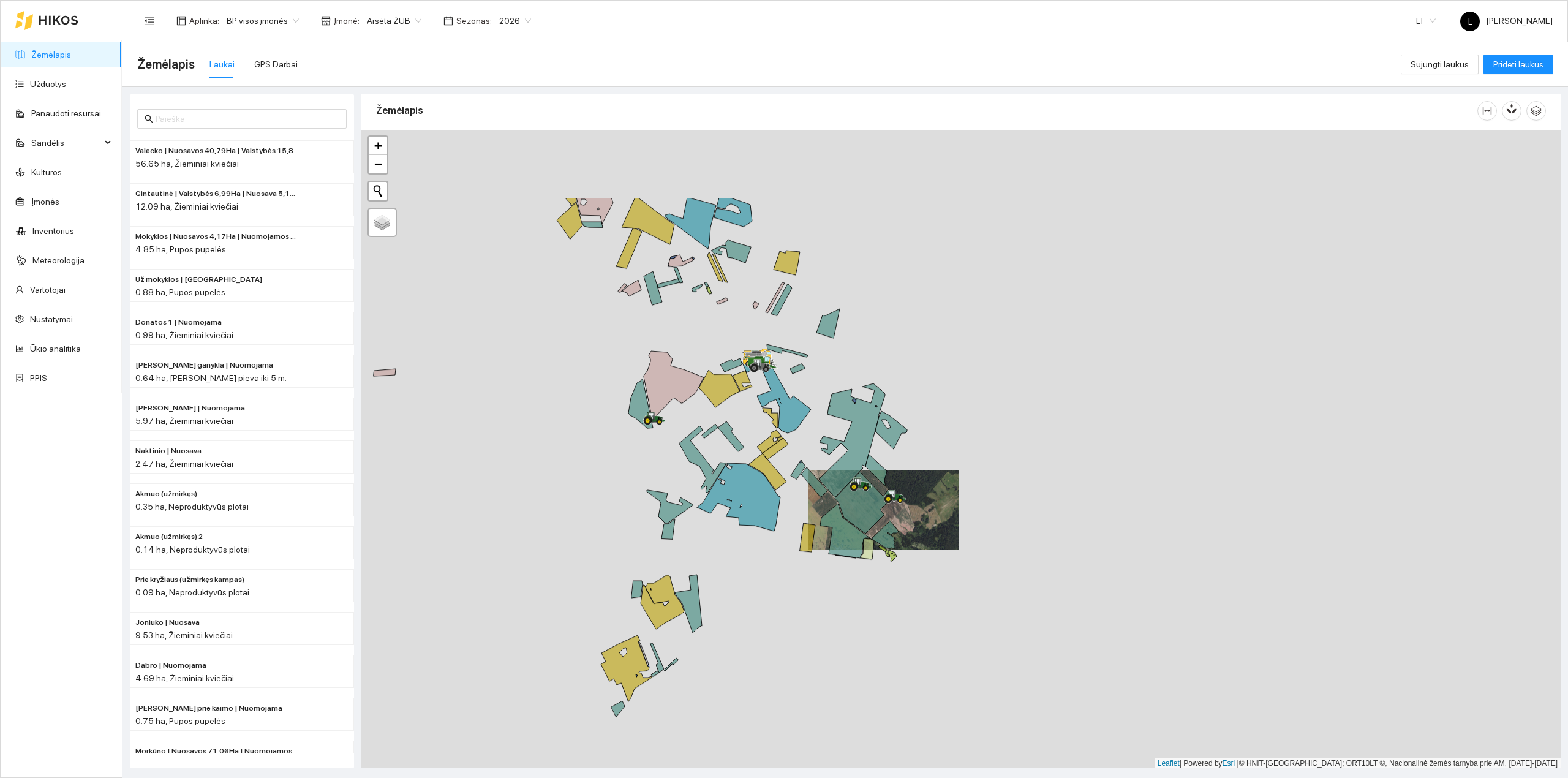
drag, startPoint x: 799, startPoint y: 496, endPoint x: 691, endPoint y: 449, distance: 117.8
click at [796, 500] on div at bounding box center [960, 450] width 1199 height 638
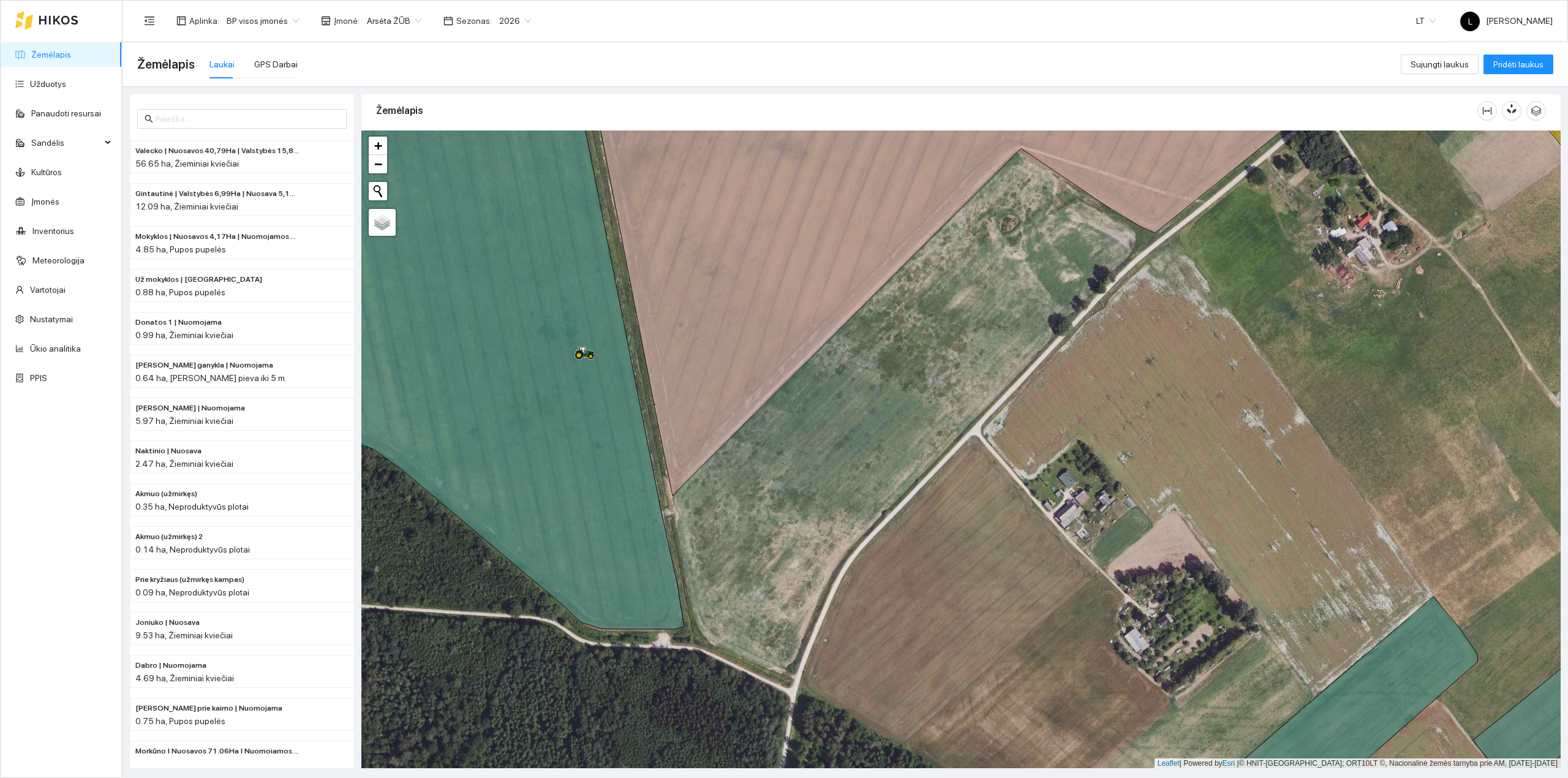
drag, startPoint x: 806, startPoint y: 596, endPoint x: 805, endPoint y: 621, distance: 25.0
click at [799, 633] on div at bounding box center [960, 450] width 1199 height 638
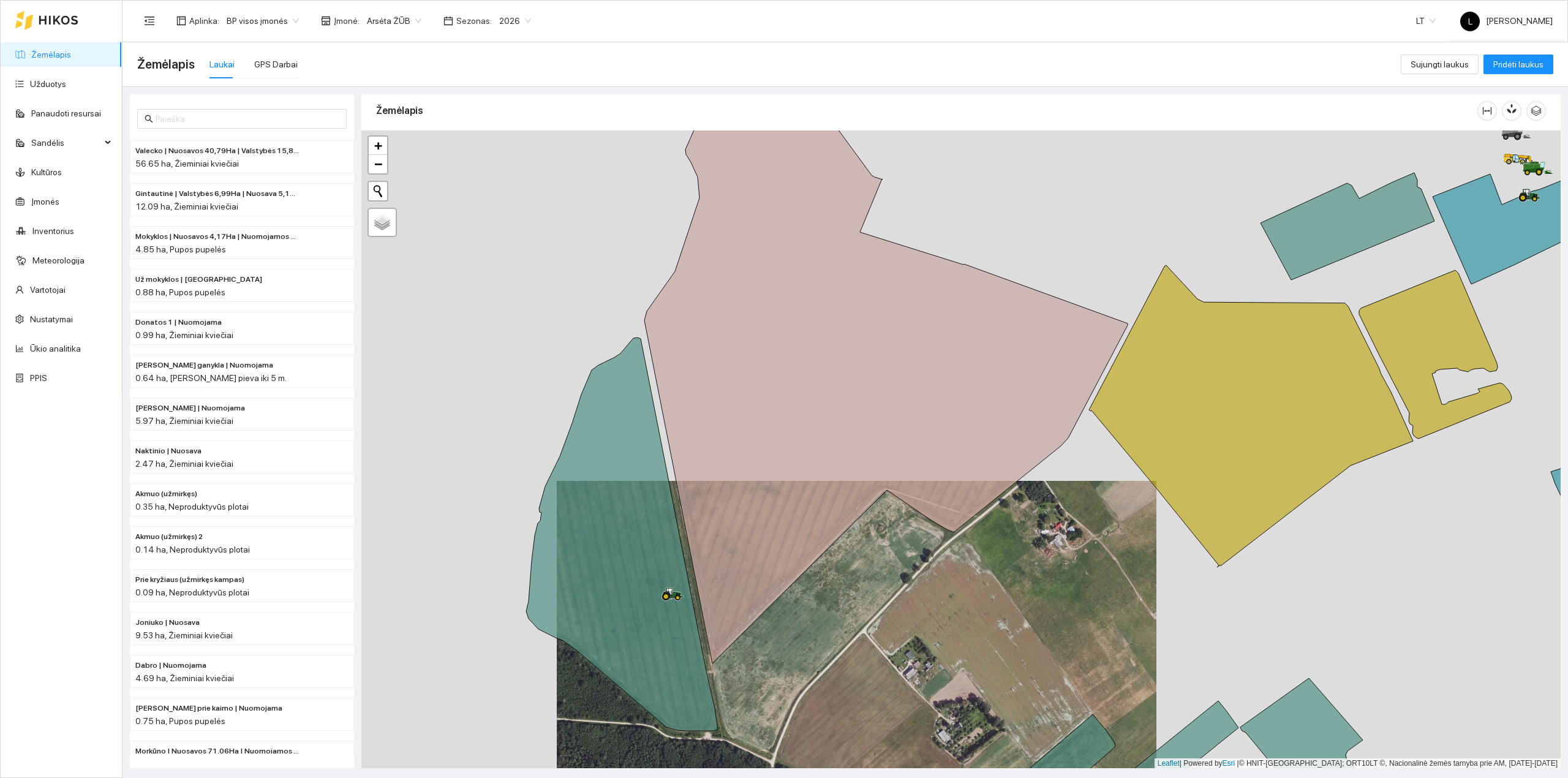
drag, startPoint x: 829, startPoint y: 569, endPoint x: 821, endPoint y: 525, distance: 44.7
click at [821, 525] on div at bounding box center [960, 450] width 1199 height 638
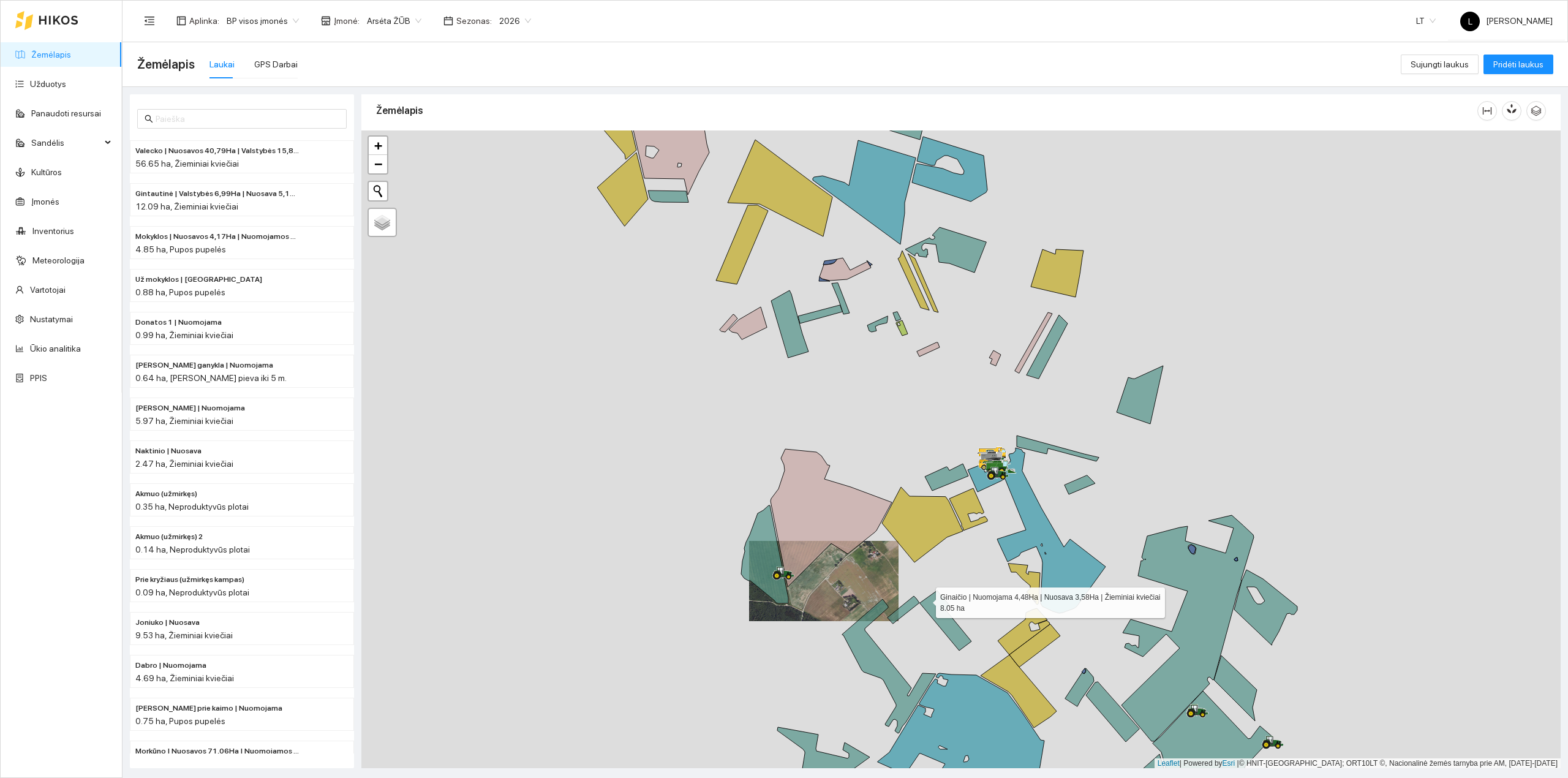
drag, startPoint x: 914, startPoint y: 586, endPoint x: 849, endPoint y: 458, distance: 143.6
click at [849, 465] on div at bounding box center [960, 450] width 1199 height 638
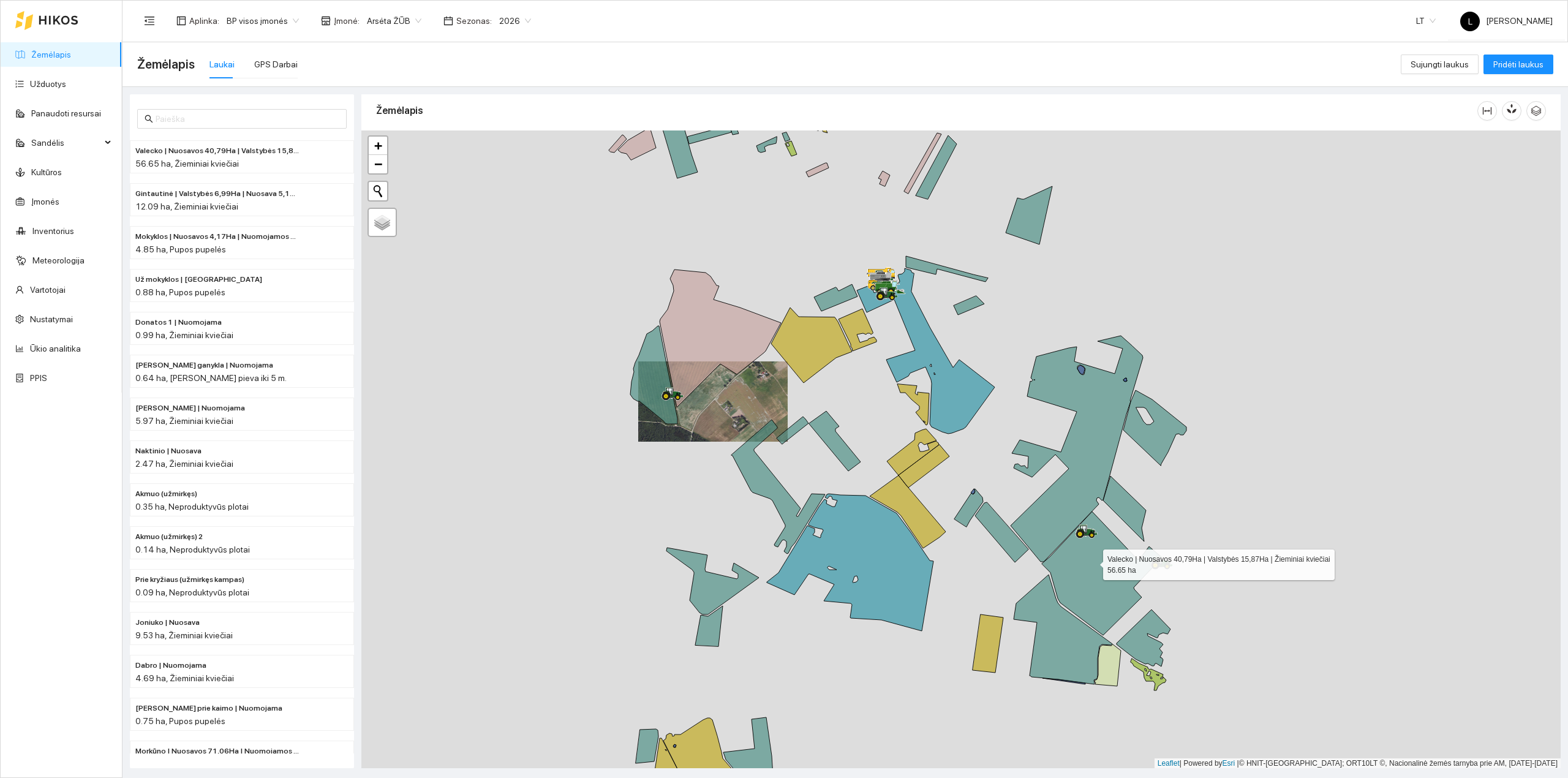
drag, startPoint x: 1126, startPoint y: 594, endPoint x: 1091, endPoint y: 562, distance: 47.4
click at [1091, 562] on icon at bounding box center [1101, 573] width 120 height 124
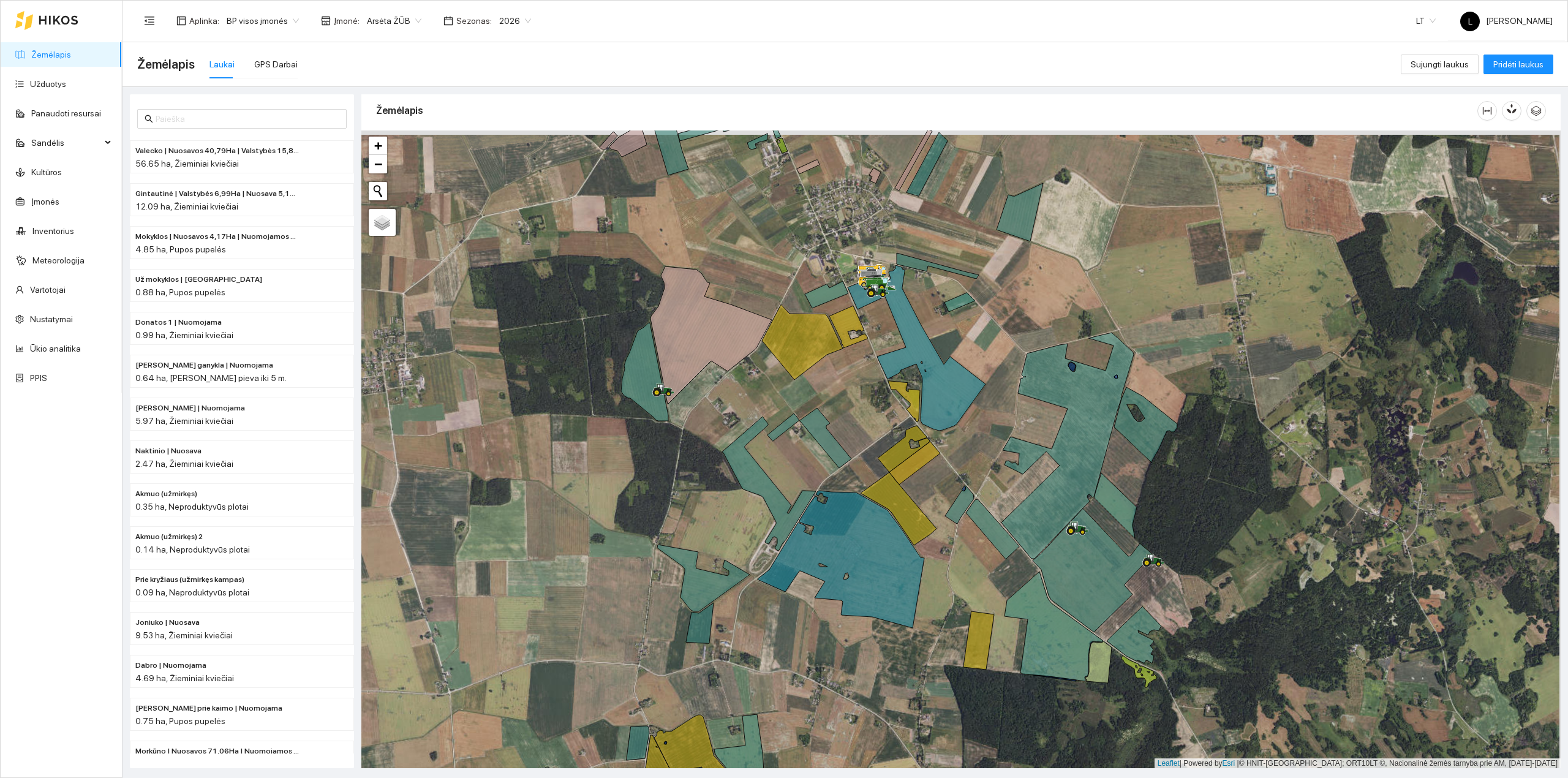
drag, startPoint x: 747, startPoint y: 402, endPoint x: 736, endPoint y: 446, distance: 45.4
click at [733, 430] on div at bounding box center [960, 450] width 1199 height 638
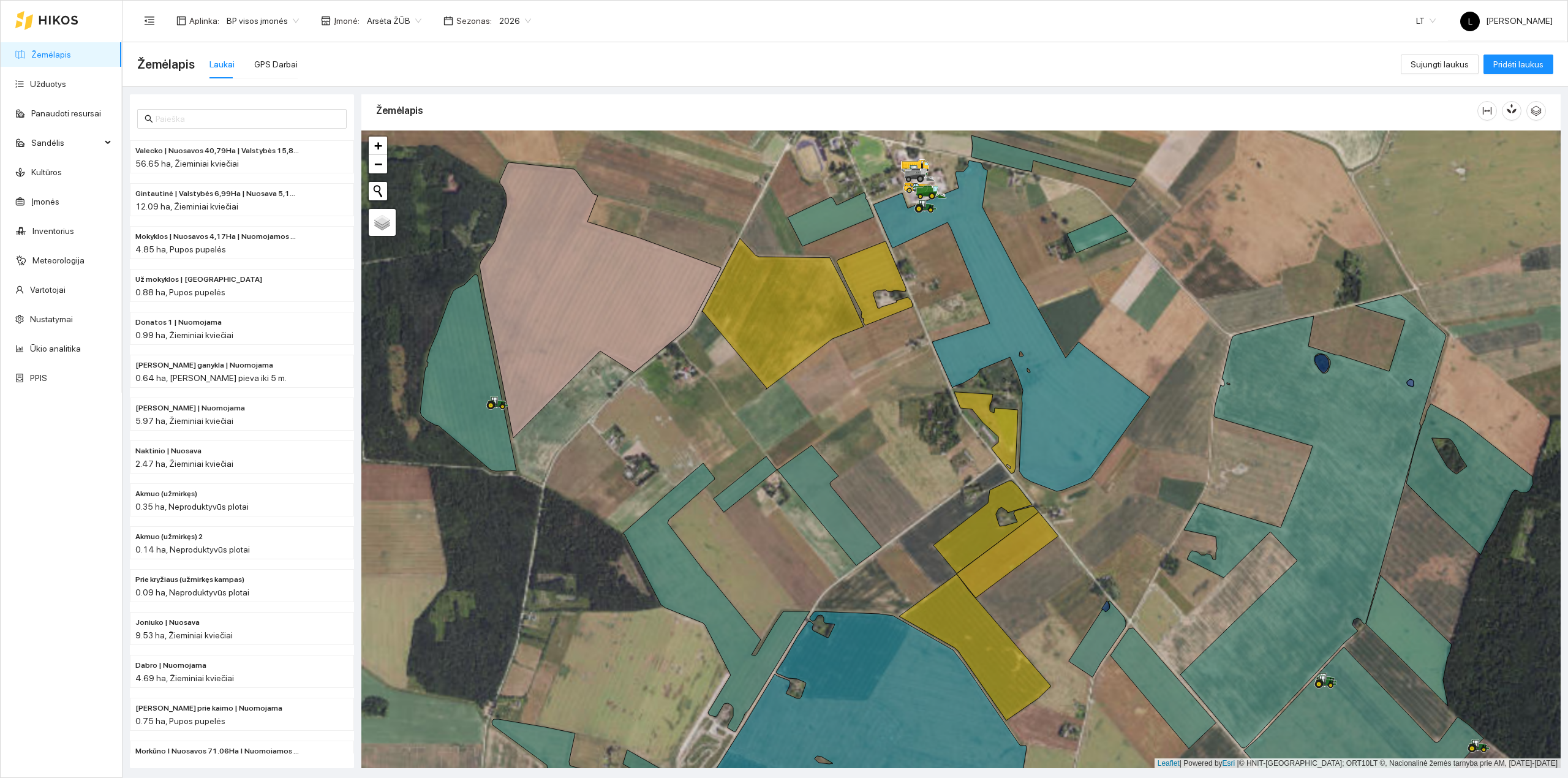
drag, startPoint x: 679, startPoint y: 459, endPoint x: 642, endPoint y: 491, distance: 48.9
click at [642, 491] on div at bounding box center [960, 450] width 1199 height 638
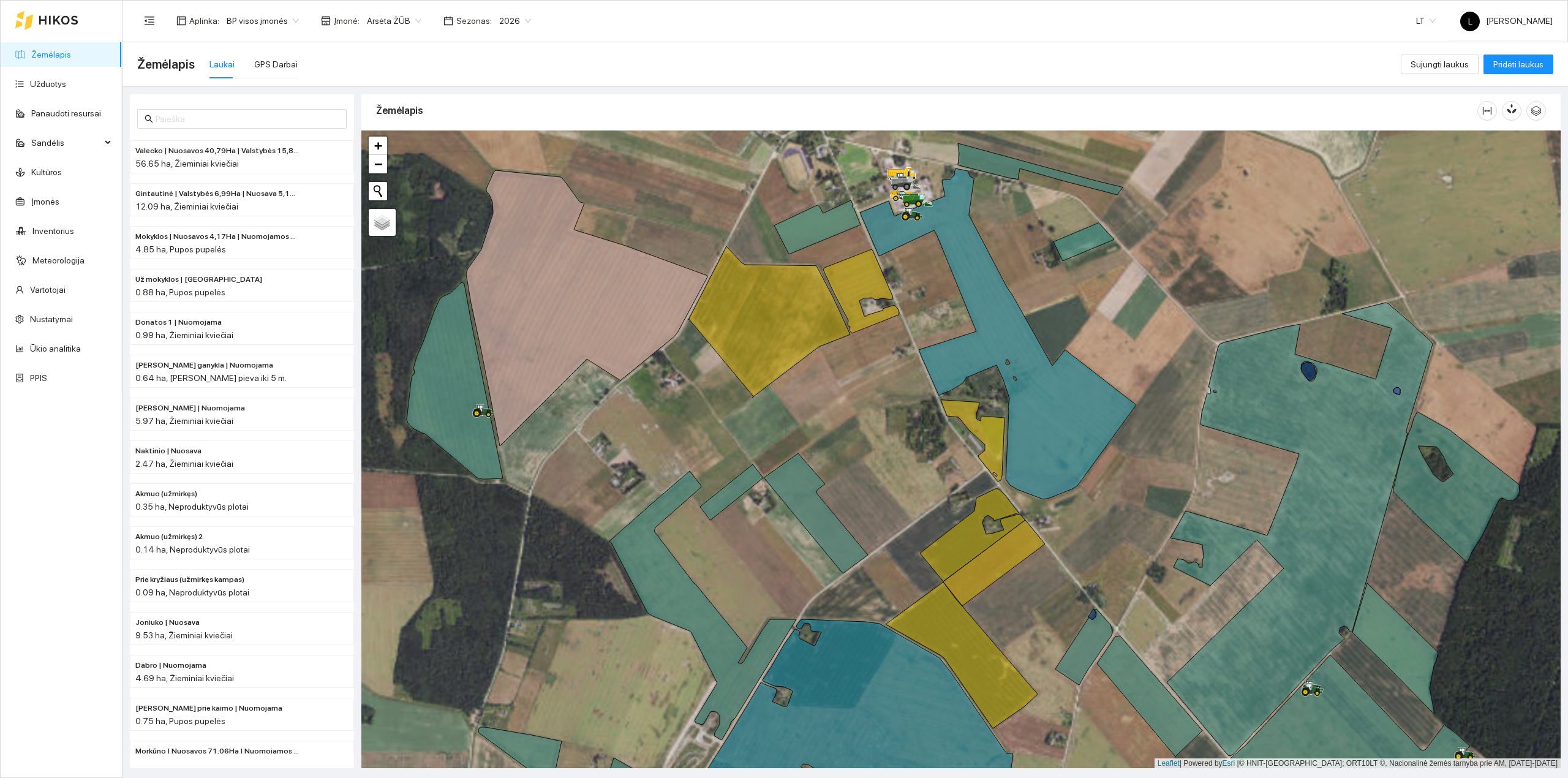
drag, startPoint x: 824, startPoint y: 547, endPoint x: 691, endPoint y: 562, distance: 133.8
click at [691, 562] on div at bounding box center [960, 450] width 1199 height 638
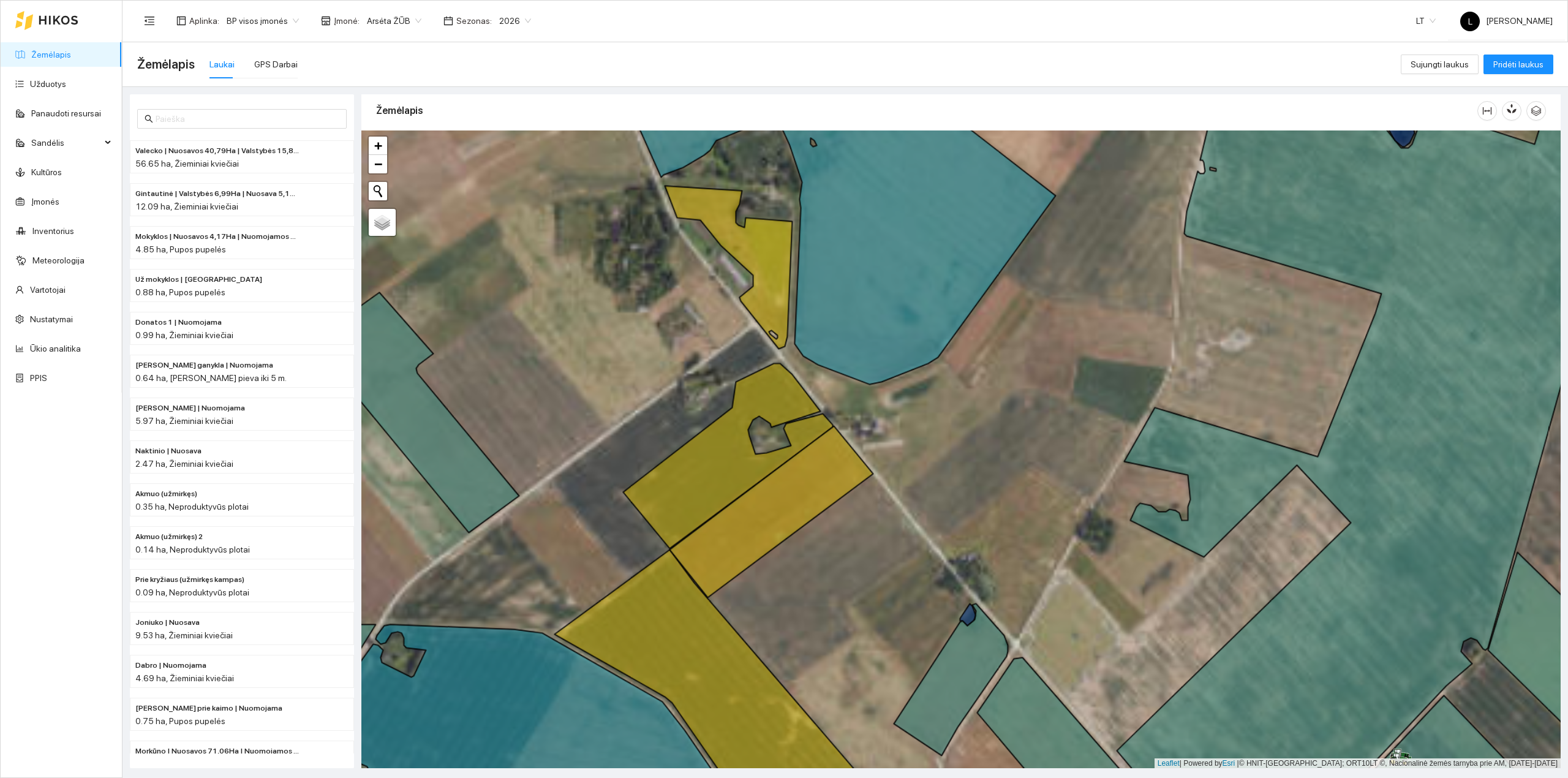
drag, startPoint x: 930, startPoint y: 605, endPoint x: 917, endPoint y: 621, distance: 20.6
click at [917, 621] on div at bounding box center [960, 450] width 1199 height 638
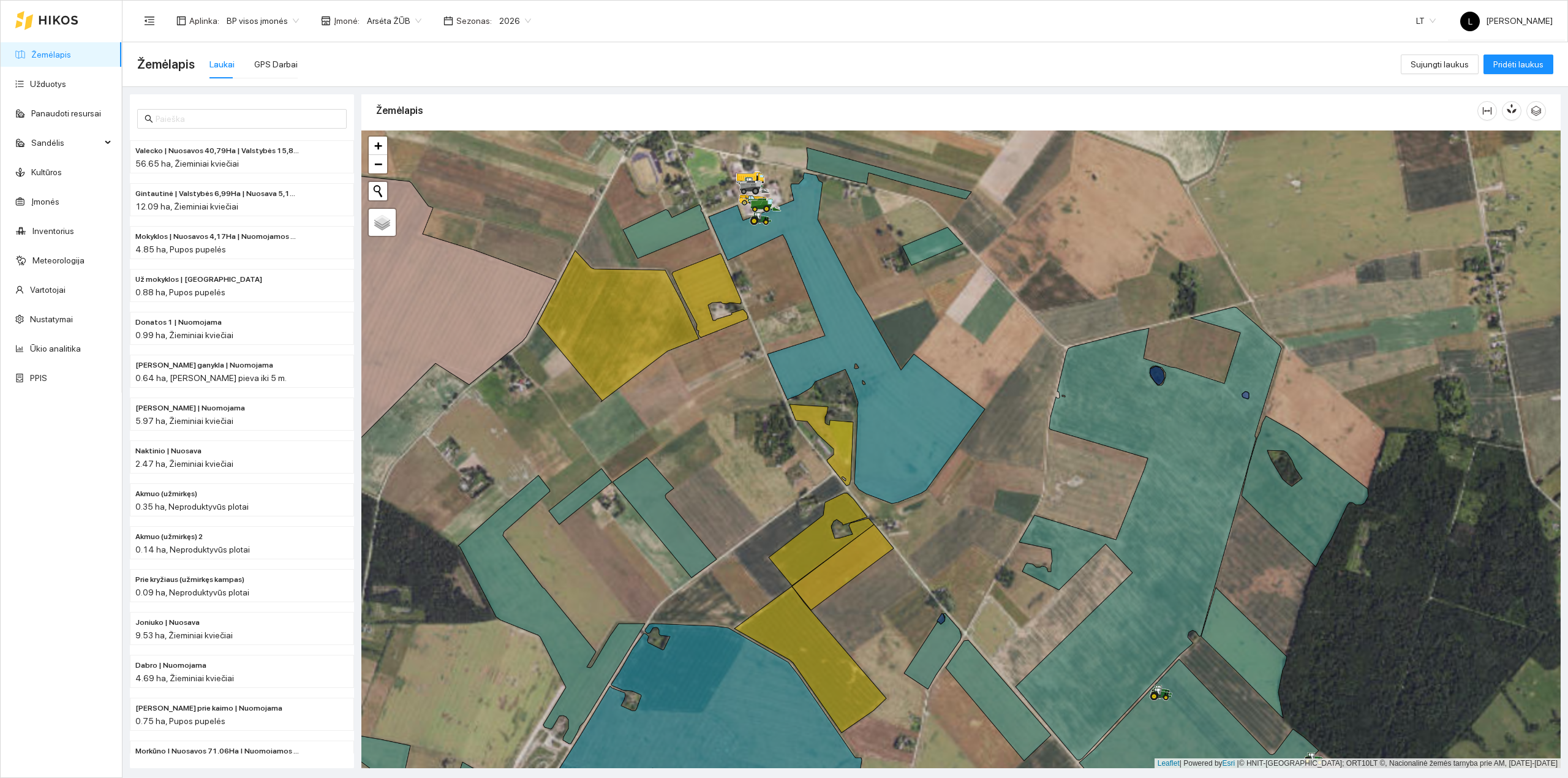
drag, startPoint x: 854, startPoint y: 569, endPoint x: 854, endPoint y: 551, distance: 18.0
click at [854, 551] on div at bounding box center [960, 450] width 1199 height 638
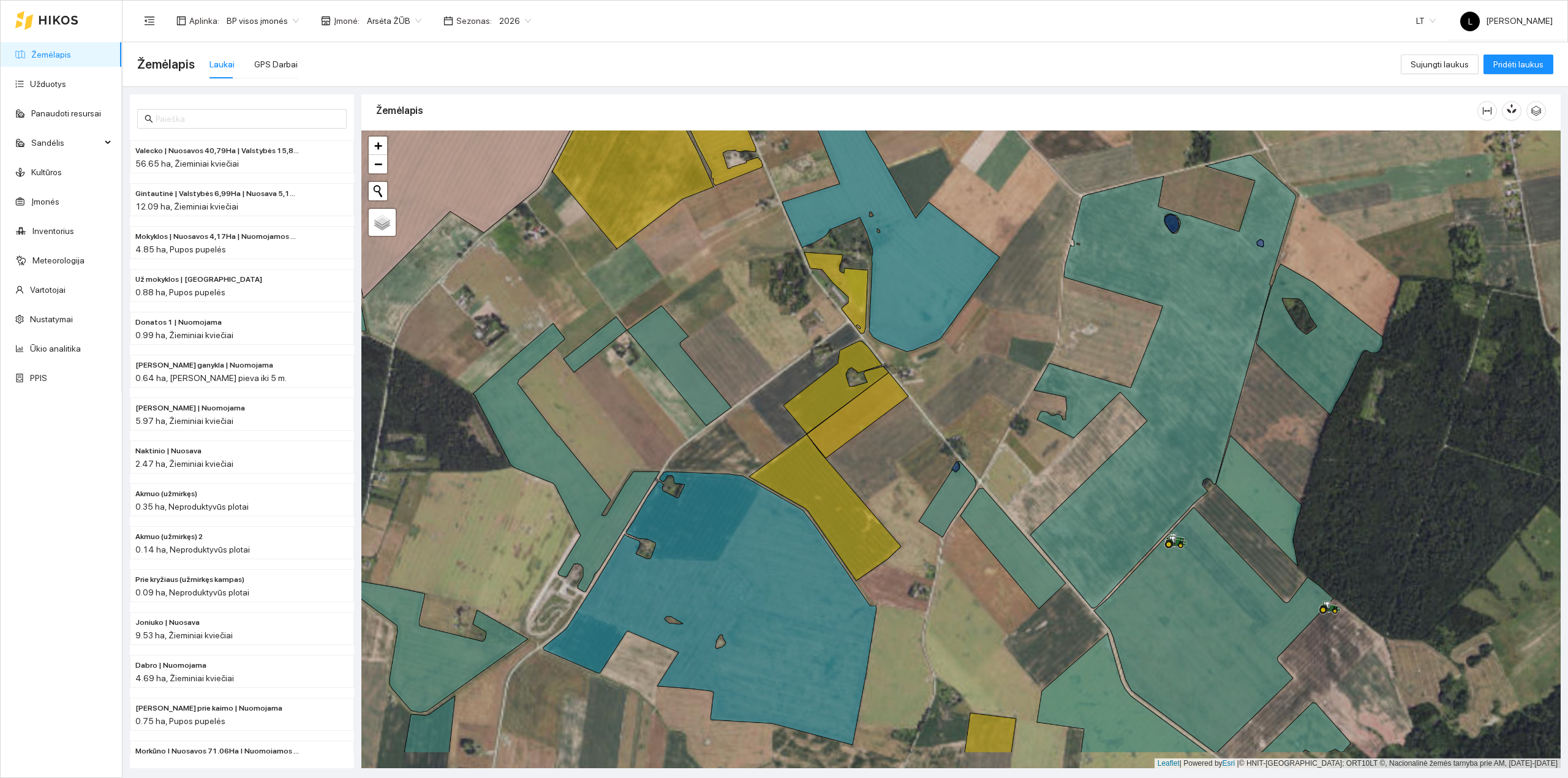
drag, startPoint x: 868, startPoint y: 581, endPoint x: 884, endPoint y: 502, distance: 80.6
click at [884, 502] on div at bounding box center [960, 450] width 1199 height 638
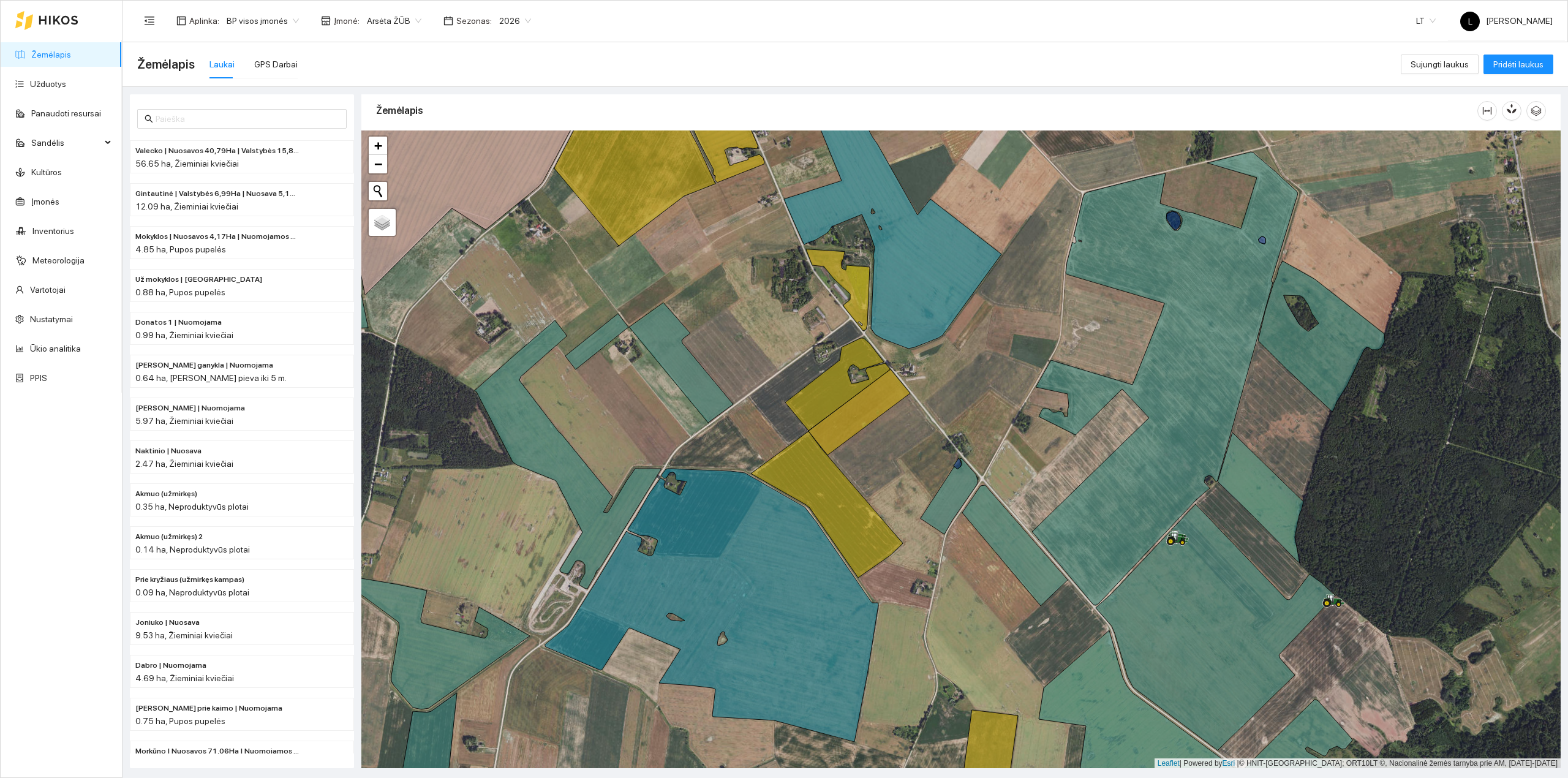
drag, startPoint x: 1306, startPoint y: 626, endPoint x: 1290, endPoint y: 586, distance: 43.1
click at [1290, 586] on div at bounding box center [960, 450] width 1199 height 638
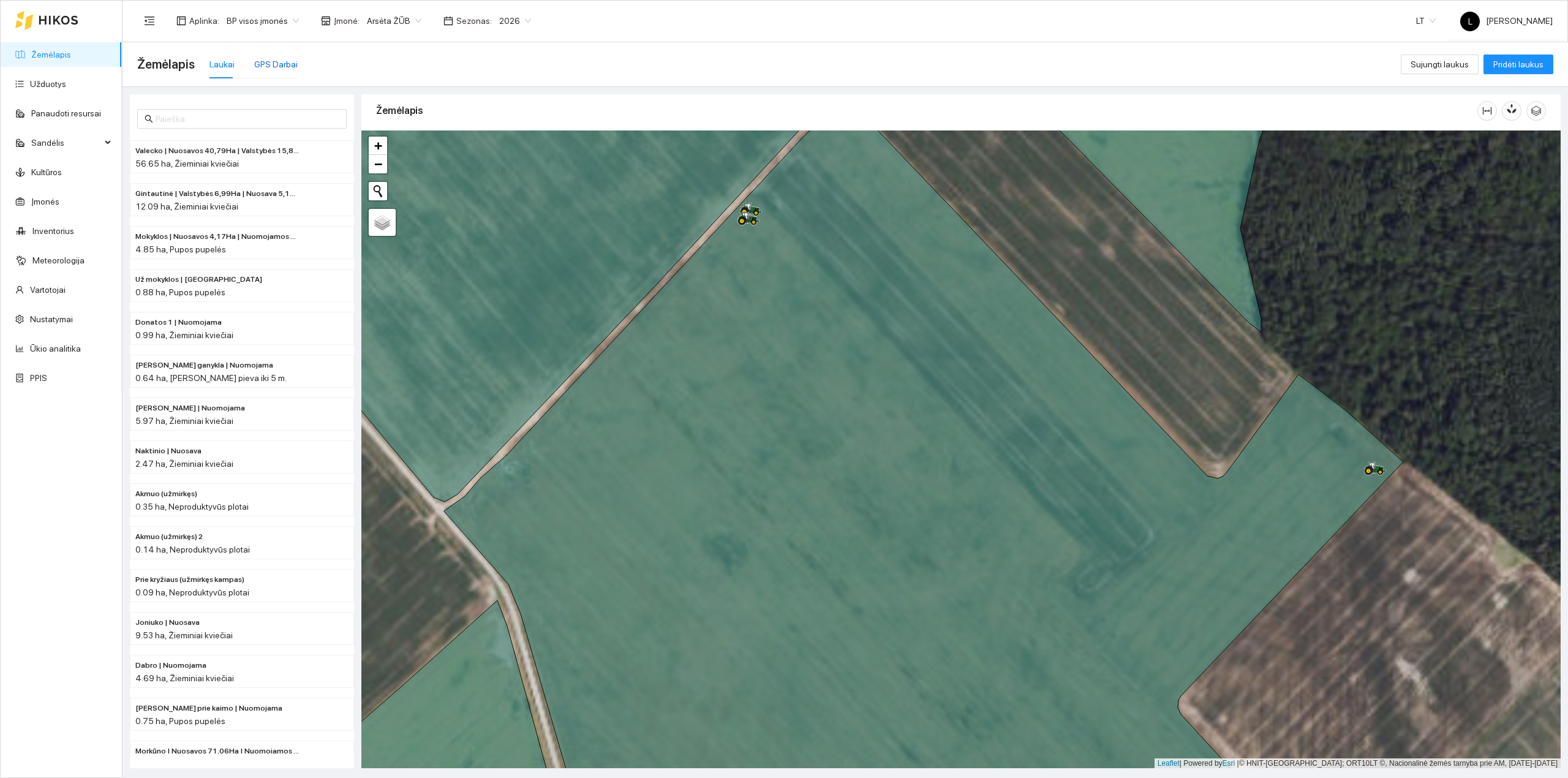
click at [281, 64] on div "GPS Darbai" at bounding box center [276, 64] width 44 height 13
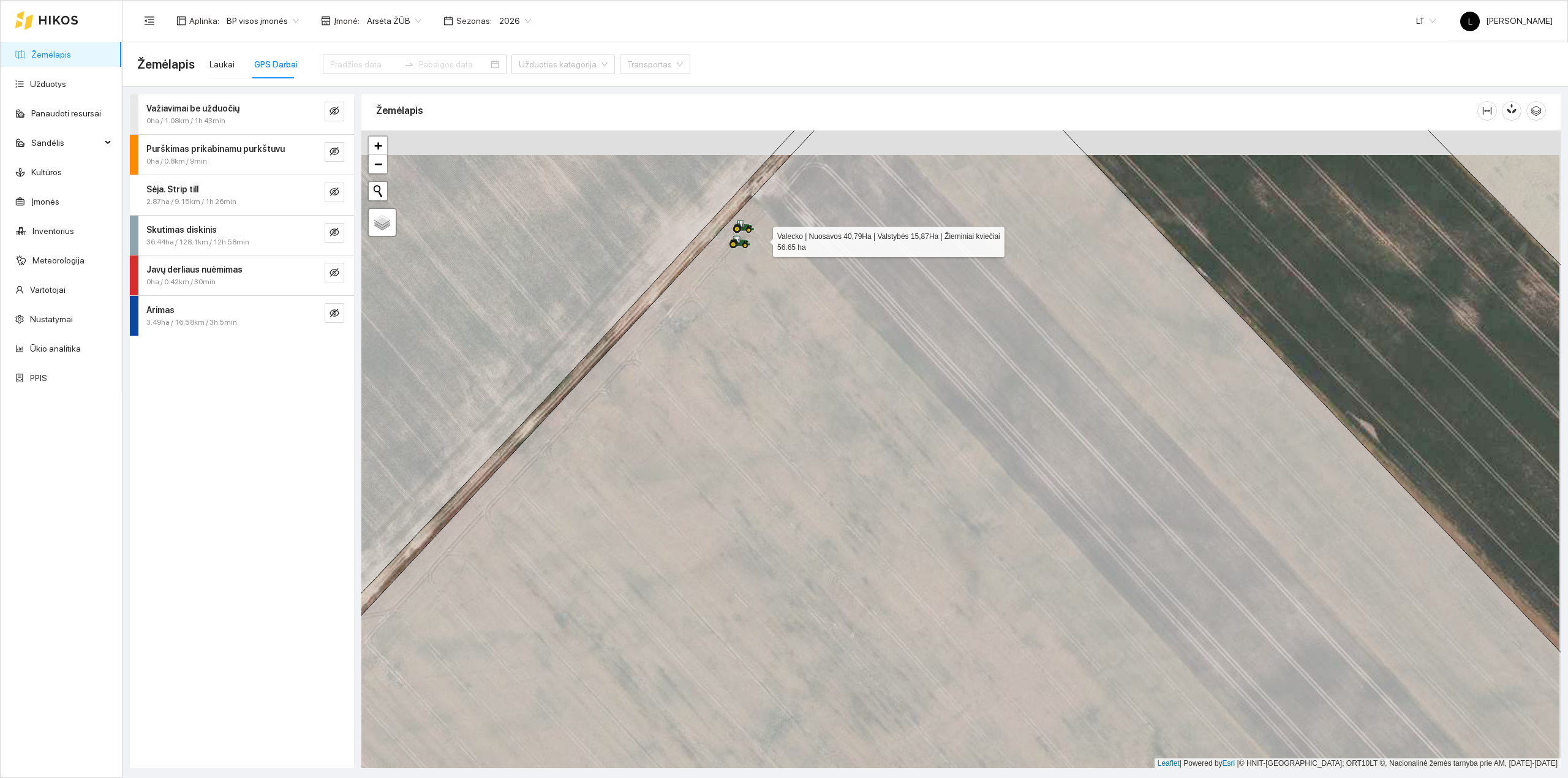
drag, startPoint x: 762, startPoint y: 231, endPoint x: 762, endPoint y: 263, distance: 32.0
click at [760, 250] on icon at bounding box center [960, 475] width 1441 height 768
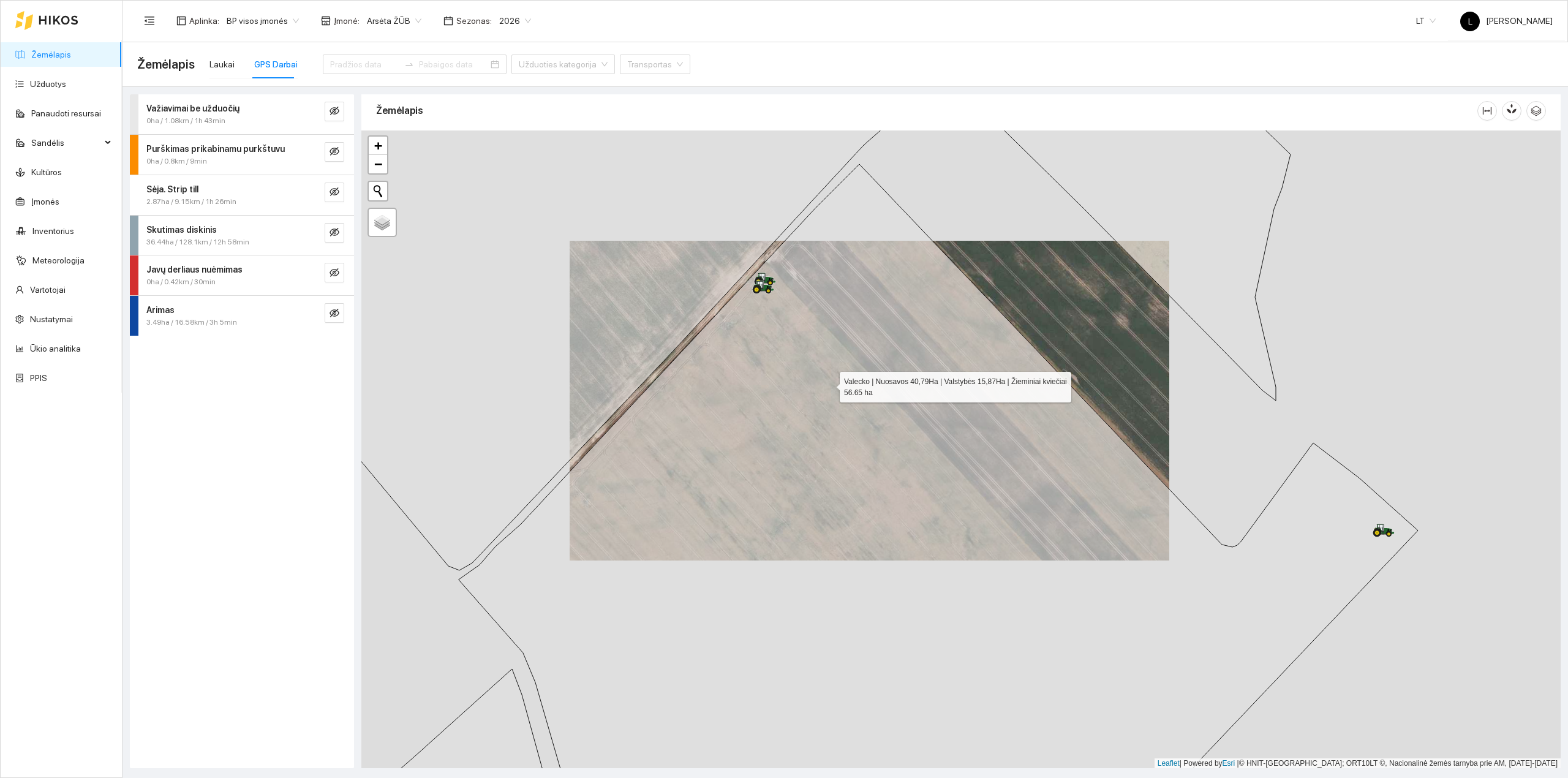
drag, startPoint x: 829, startPoint y: 385, endPoint x: 777, endPoint y: 283, distance: 114.5
click at [777, 283] on icon at bounding box center [938, 499] width 959 height 670
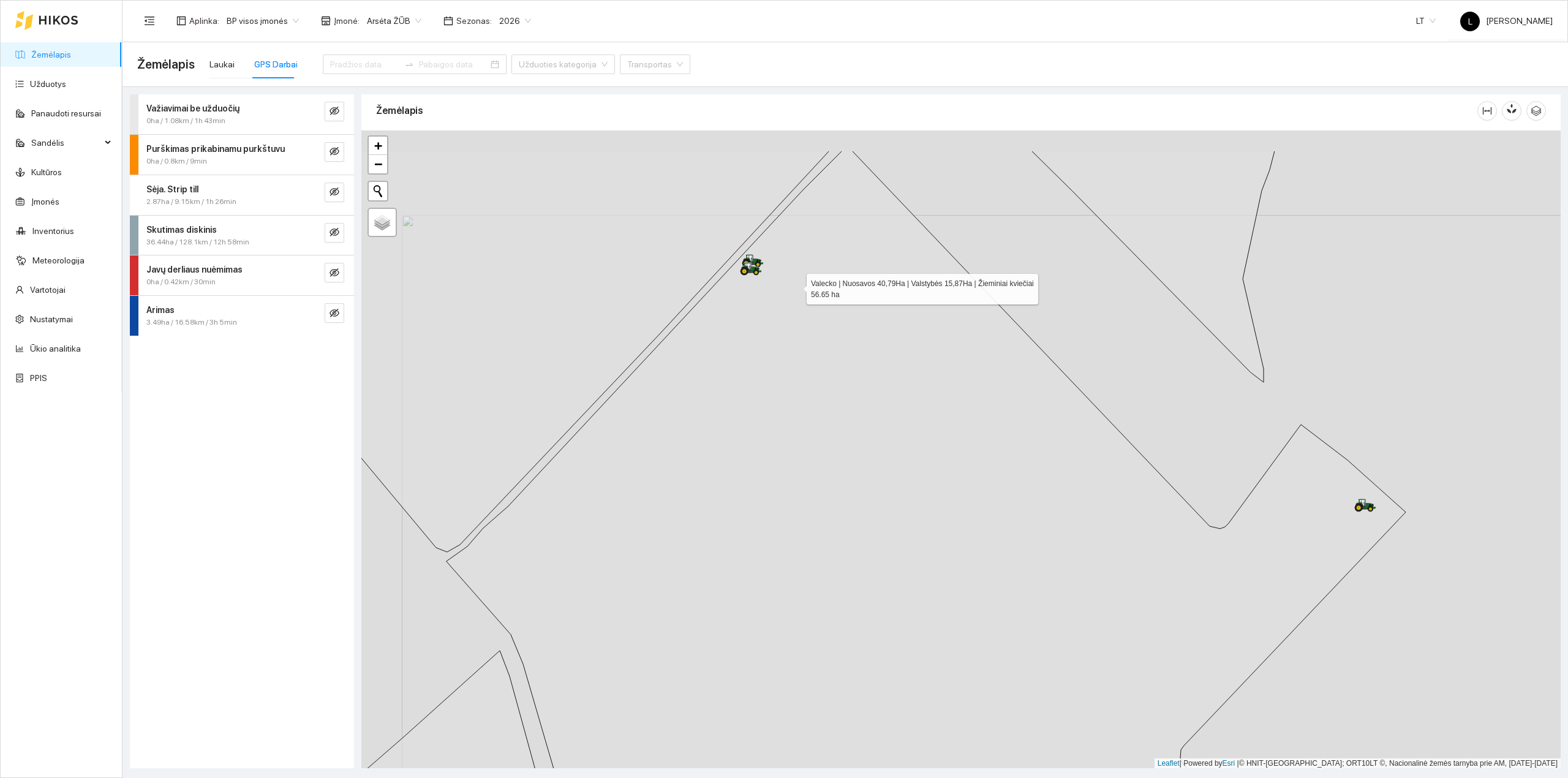
drag, startPoint x: 750, startPoint y: 197, endPoint x: 792, endPoint y: 304, distance: 114.9
click at [810, 311] on icon at bounding box center [926, 534] width 959 height 768
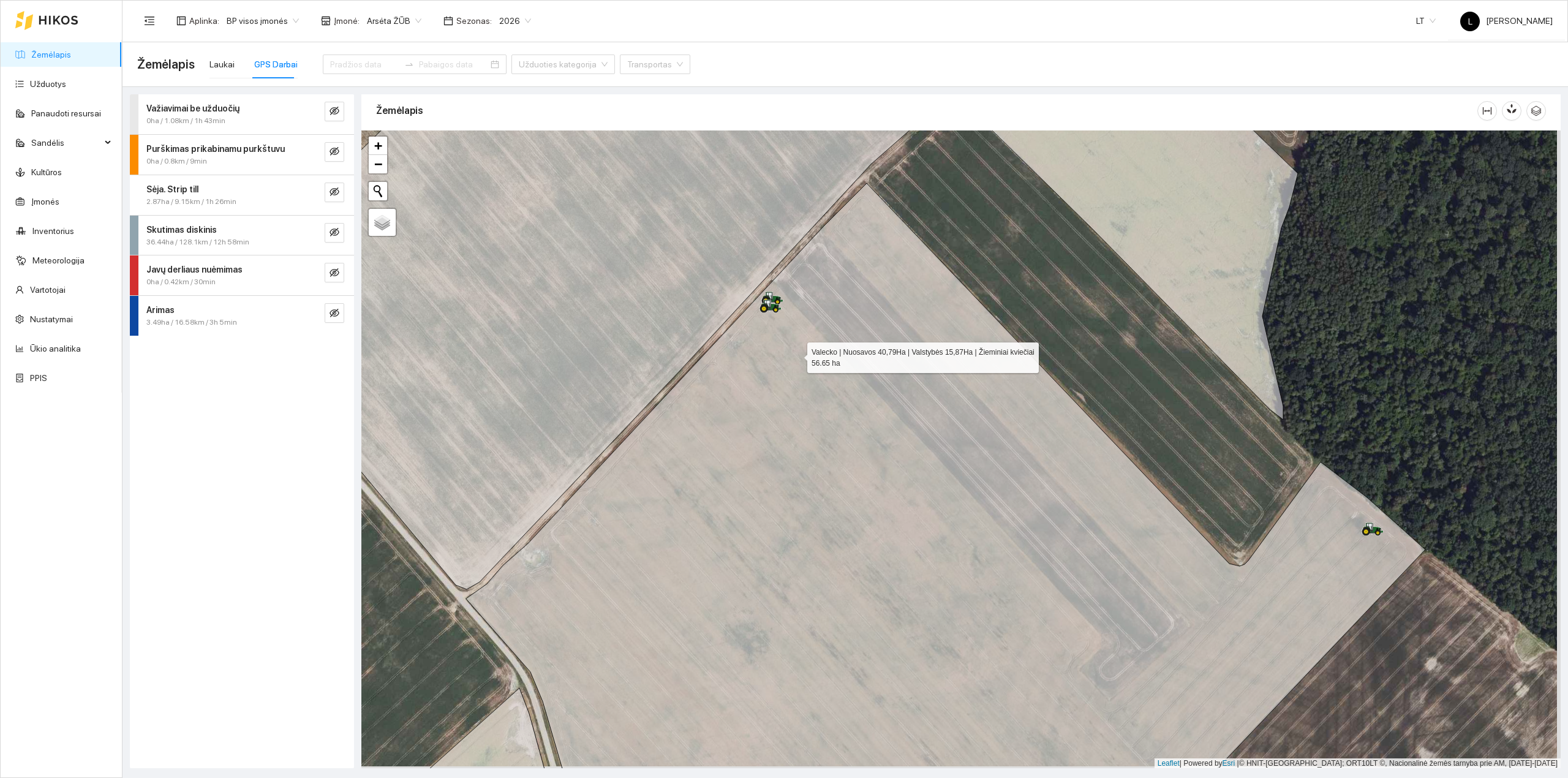
drag, startPoint x: 800, startPoint y: 359, endPoint x: 759, endPoint y: 287, distance: 82.9
click at [759, 287] on icon at bounding box center [945, 507] width 959 height 648
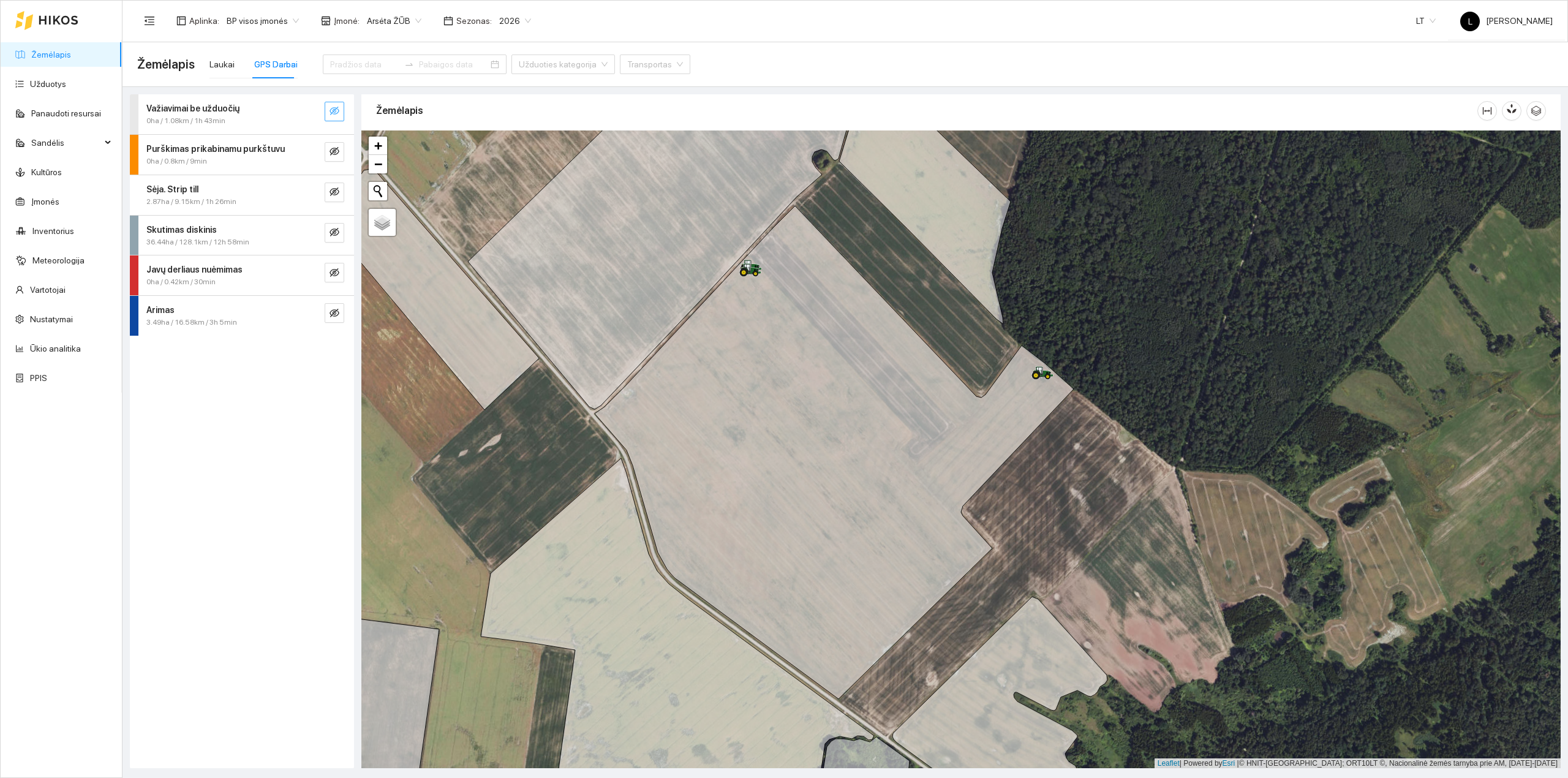
click at [331, 110] on icon "eye-invisible" at bounding box center [334, 111] width 10 height 9
click at [331, 110] on icon "eye" at bounding box center [334, 112] width 10 height 8
click at [336, 150] on icon "eye-invisible" at bounding box center [334, 152] width 10 height 9
click at [335, 150] on icon "eye" at bounding box center [334, 152] width 10 height 8
click at [331, 199] on span "eye-invisible" at bounding box center [334, 192] width 10 height 11
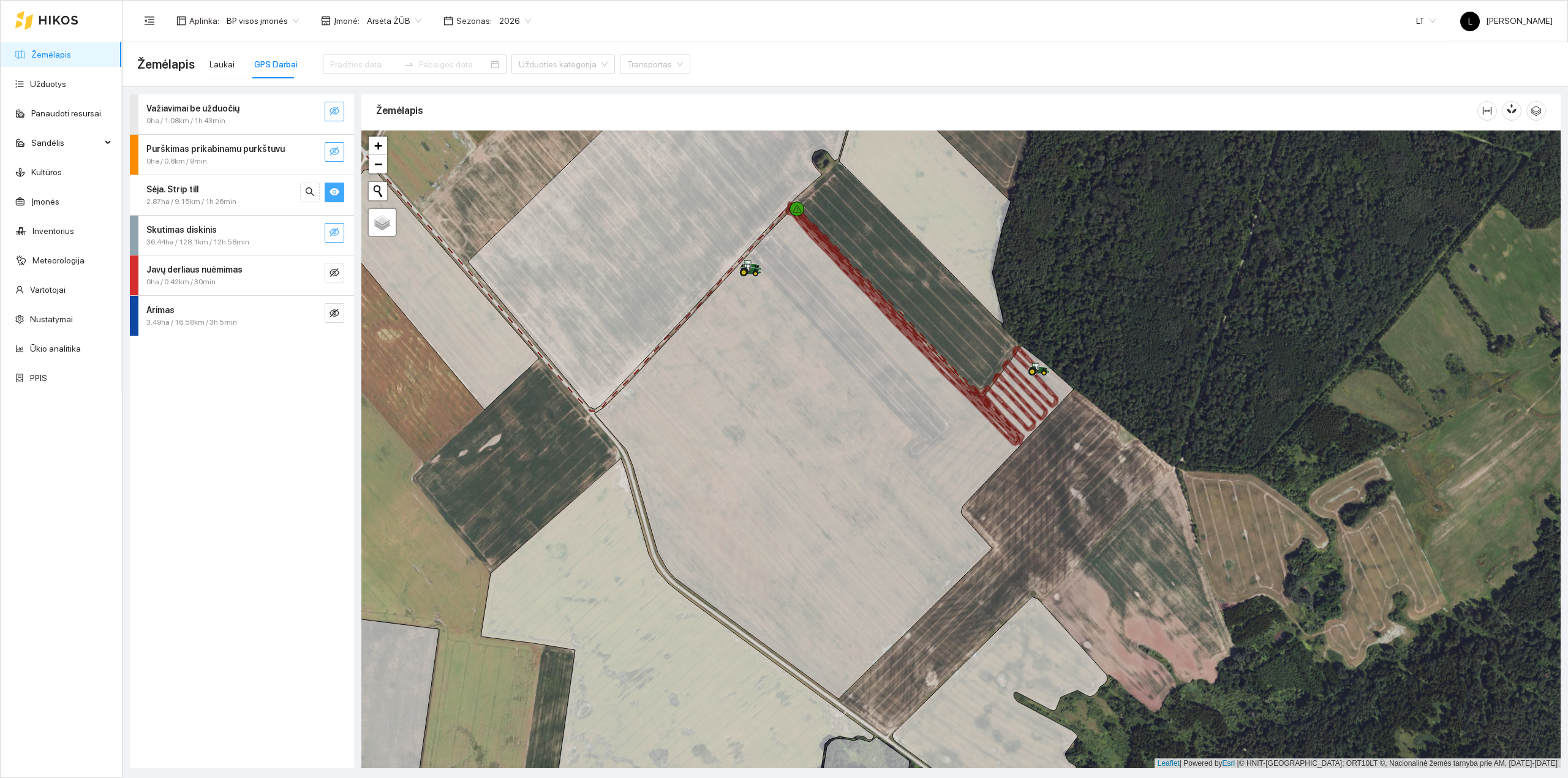
click at [336, 231] on icon "eye-invisible" at bounding box center [334, 232] width 10 height 9
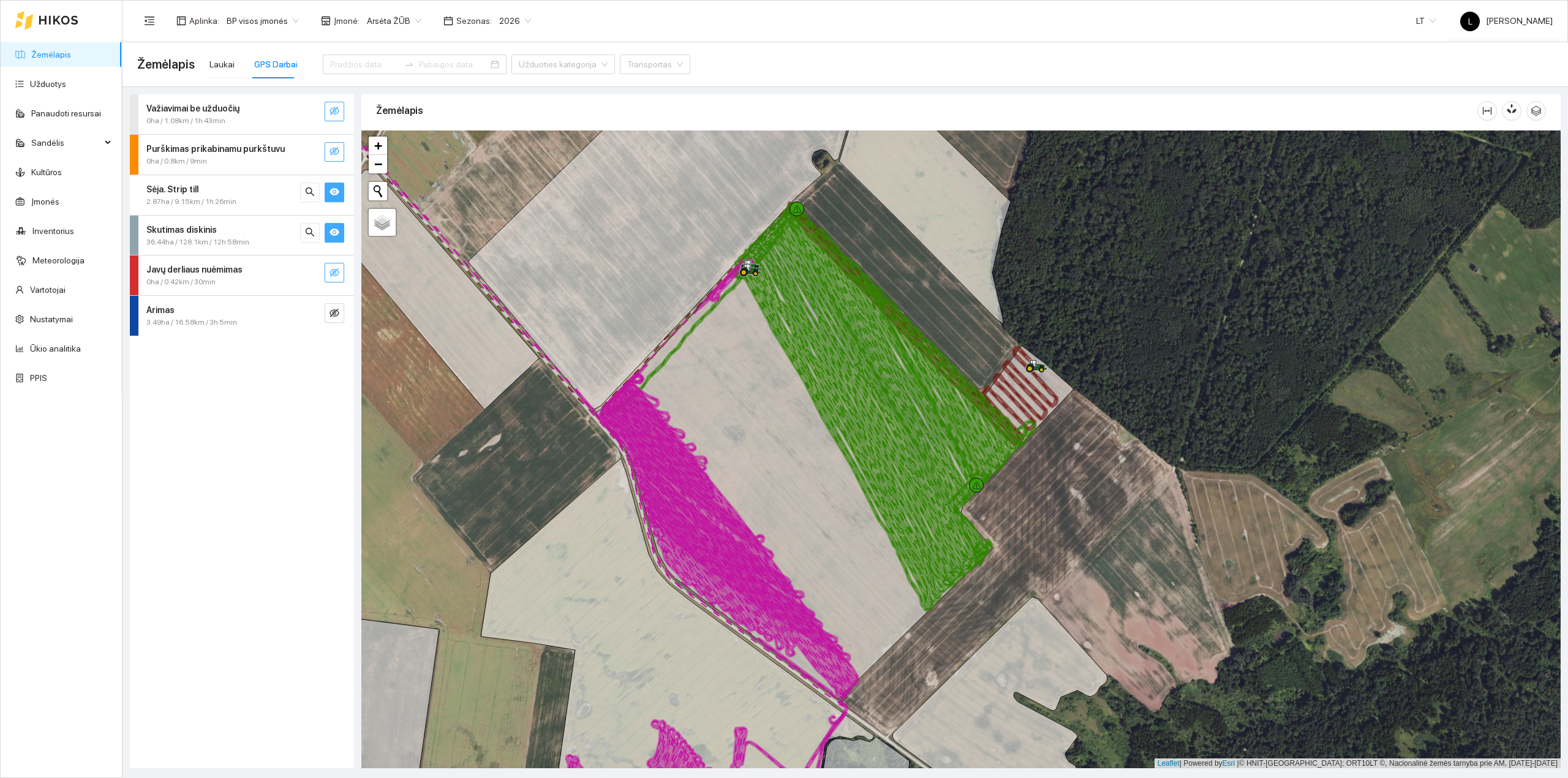
click at [331, 272] on icon "eye-invisible" at bounding box center [334, 272] width 10 height 10
drag, startPoint x: 331, startPoint y: 272, endPoint x: 332, endPoint y: 294, distance: 22.0
click at [333, 275] on icon "eye" at bounding box center [334, 273] width 10 height 8
click at [336, 315] on icon "eye-invisible" at bounding box center [334, 312] width 10 height 10
click at [336, 317] on icon "eye" at bounding box center [334, 312] width 10 height 10
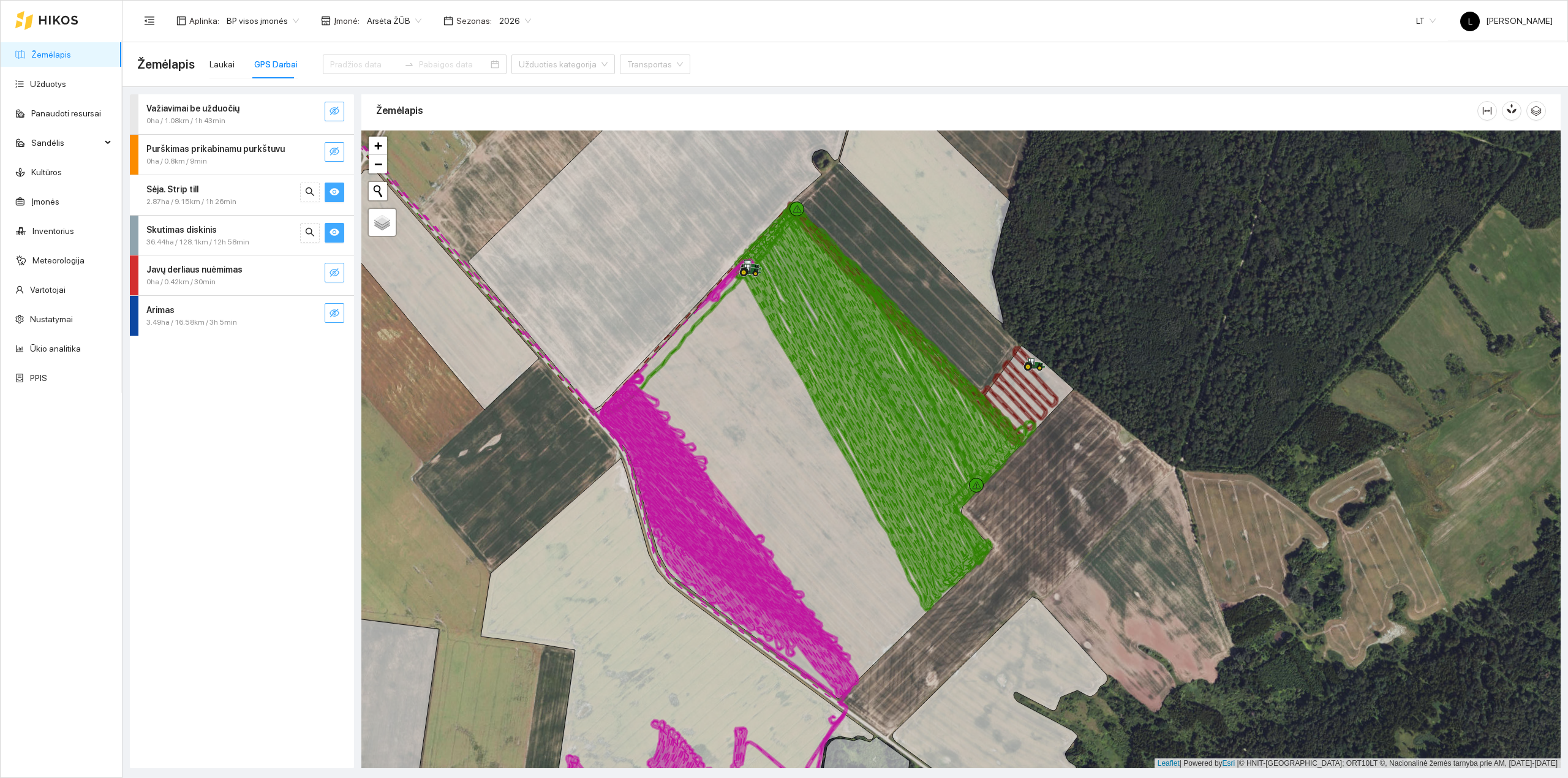
click at [331, 235] on icon "eye" at bounding box center [334, 232] width 10 height 10
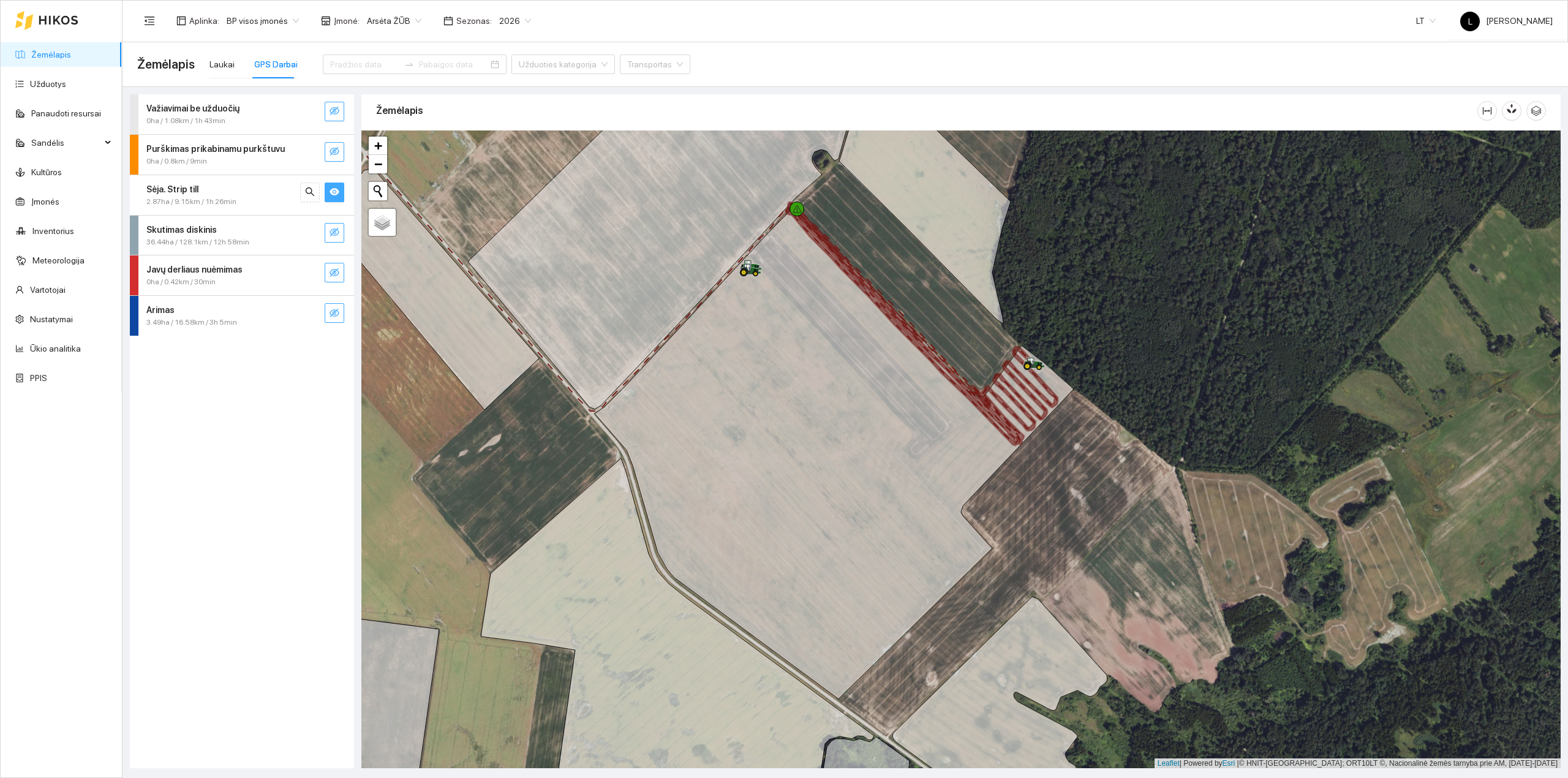
click at [331, 235] on icon "eye-invisible" at bounding box center [334, 232] width 10 height 9
